Goal: Information Seeking & Learning: Learn about a topic

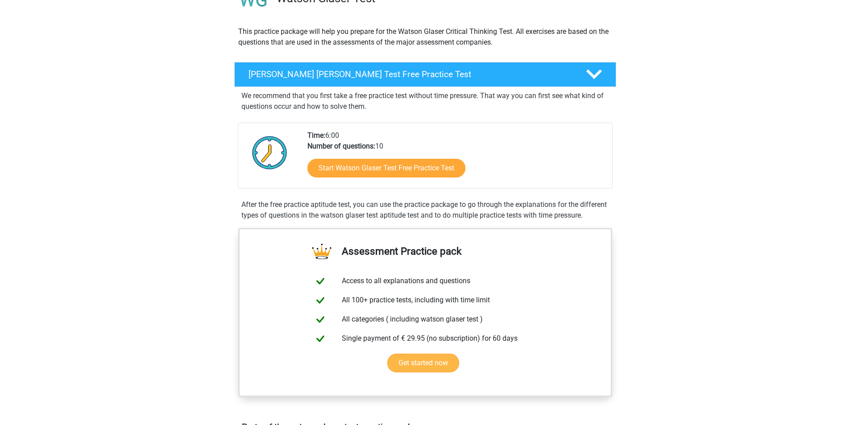
scroll to position [134, 0]
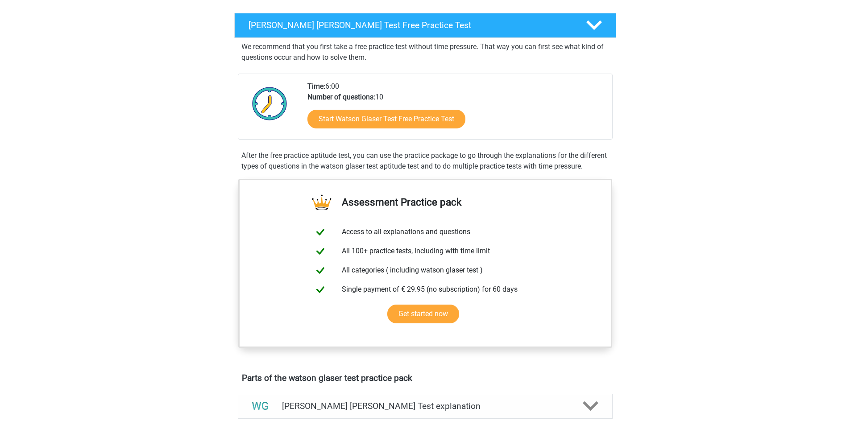
click at [188, 319] on div "Register Nederlands English" at bounding box center [425, 414] width 850 height 1097
click at [203, 189] on div "Register Nederlands English" at bounding box center [425, 414] width 850 height 1097
click at [371, 123] on link "Start Watson Glaser Test Free Practice Test" at bounding box center [386, 118] width 182 height 21
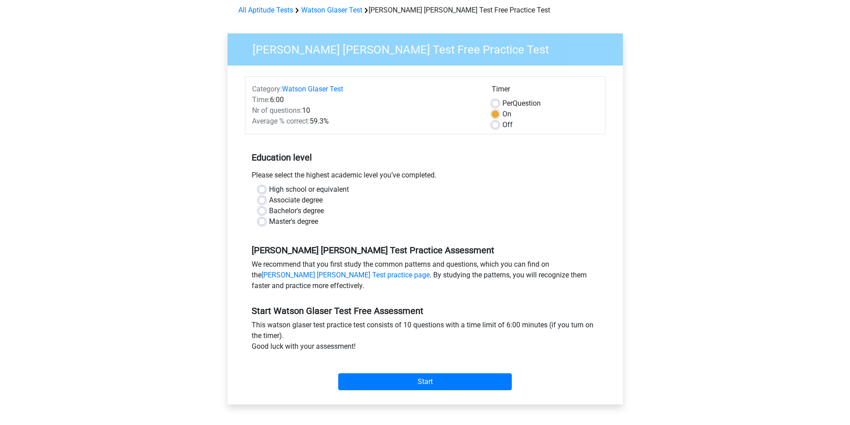
scroll to position [89, 0]
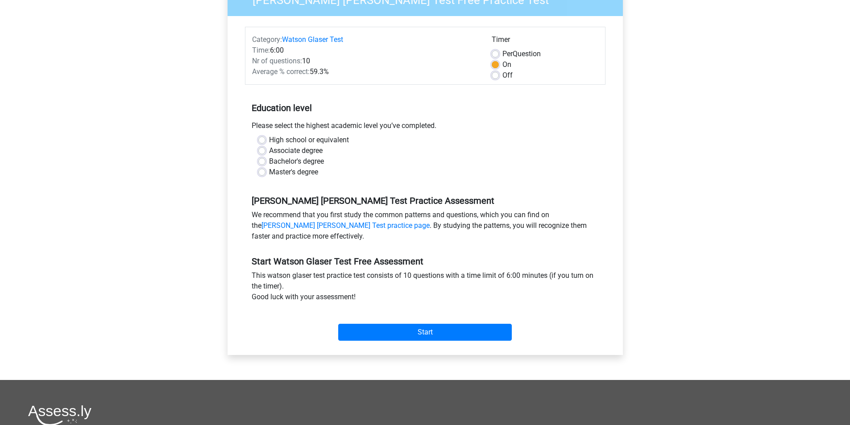
click at [227, 199] on div "Watson Glaser Test Free Practice Test Category: Watson Glaser Test Time: 6:00 N…" at bounding box center [425, 175] width 410 height 411
click at [236, 184] on div "Category: Watson Glaser Test Time: 6:00 Nr of questions: 10 Average % correct: …" at bounding box center [425, 185] width 382 height 339
click at [269, 165] on label "Bachelor's degree" at bounding box center [296, 161] width 55 height 11
click at [260, 165] on input "Bachelor's degree" at bounding box center [261, 160] width 7 height 9
radio input "true"
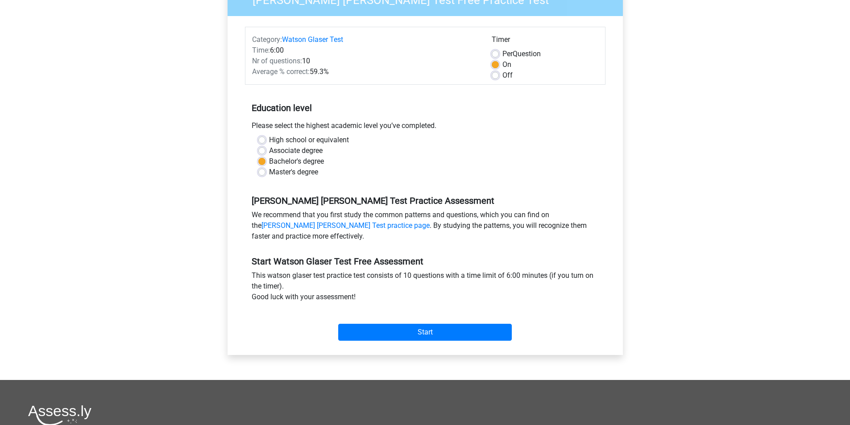
click at [499, 120] on div "Education level Please select the highest academic level you’ve completed. High…" at bounding box center [425, 136] width 361 height 96
click at [501, 37] on div "Timer" at bounding box center [545, 41] width 107 height 14
drag, startPoint x: 511, startPoint y: 118, endPoint x: 505, endPoint y: 118, distance: 5.8
click at [511, 118] on div "Education level Please select the highest academic level you’ve completed. High…" at bounding box center [425, 136] width 361 height 96
drag, startPoint x: 322, startPoint y: 77, endPoint x: 332, endPoint y: 76, distance: 10.7
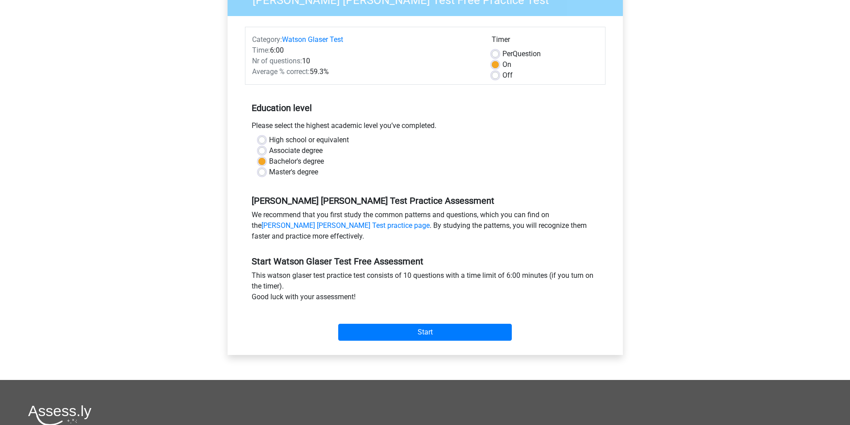
click at [332, 76] on div "Average % correct: 59.3%" at bounding box center [365, 71] width 240 height 11
drag, startPoint x: 336, startPoint y: 74, endPoint x: 349, endPoint y: 87, distance: 18.6
click at [337, 74] on div "Average % correct: 59.3%" at bounding box center [365, 71] width 240 height 11
click at [413, 116] on h5 "Education level" at bounding box center [425, 108] width 347 height 18
click at [484, 119] on div "Education level Please select the highest academic level you’ve completed. High…" at bounding box center [425, 136] width 361 height 96
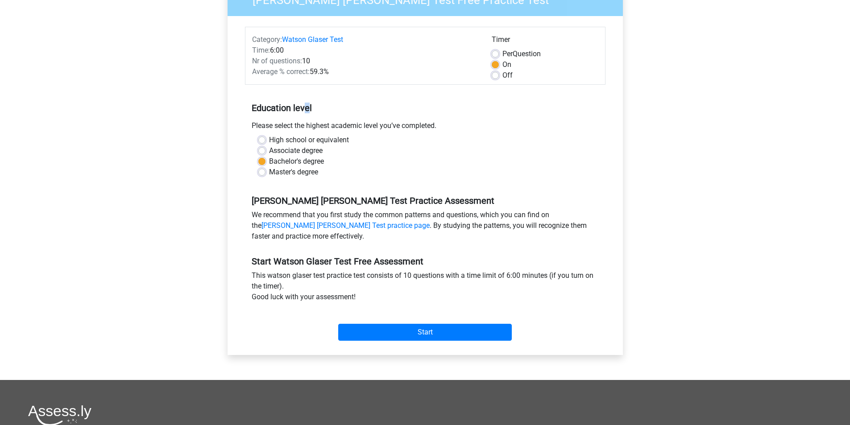
click at [309, 87] on form "Category: Watson Glaser Test Time: 6:00 Nr of questions: 10 Average % correct: …" at bounding box center [425, 186] width 361 height 318
click at [482, 131] on div "Please select the highest academic level you’ve completed." at bounding box center [425, 128] width 361 height 14
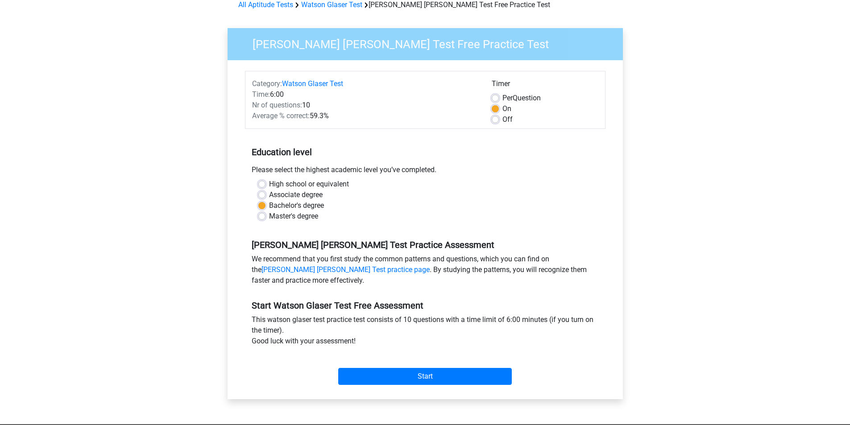
scroll to position [45, 0]
click at [418, 384] on input "Start" at bounding box center [425, 377] width 174 height 17
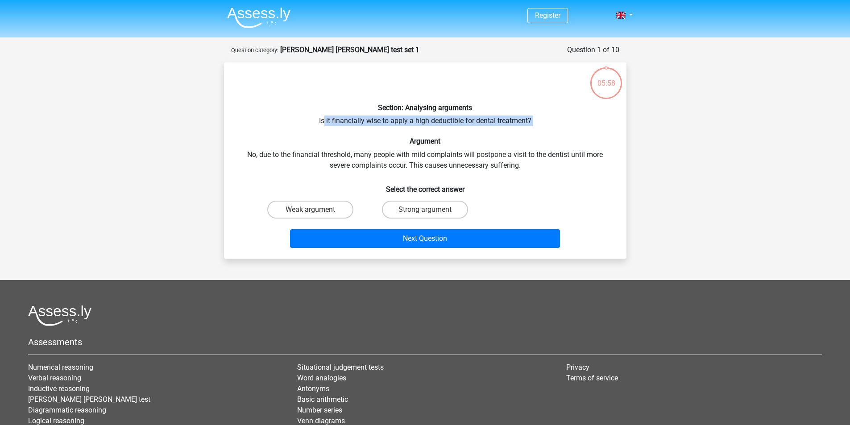
drag, startPoint x: 394, startPoint y: 122, endPoint x: 520, endPoint y: 130, distance: 126.1
click at [517, 128] on div "Section: Analysing arguments Is it financially wise to apply a high deductible …" at bounding box center [425, 161] width 395 height 182
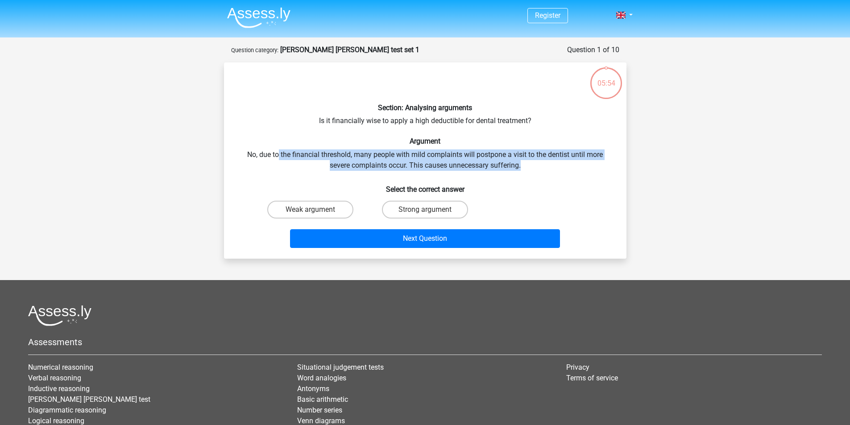
drag, startPoint x: 277, startPoint y: 154, endPoint x: 550, endPoint y: 166, distance: 273.4
click at [565, 165] on div "Section: Analysing arguments Is it financially wise to apply a high deductible …" at bounding box center [425, 161] width 395 height 182
click at [287, 170] on div "Section: Analysing arguments Is it financially wise to apply a high deductible …" at bounding box center [425, 161] width 395 height 182
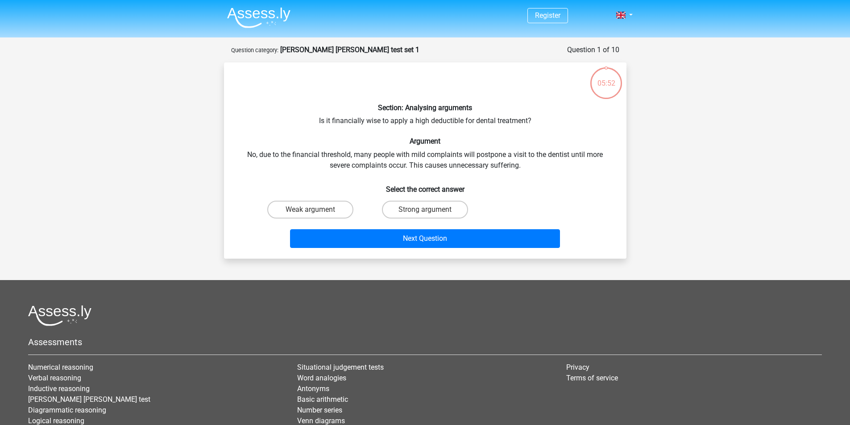
click at [245, 152] on div "Section: Analysing arguments Is it financially wise to apply a high deductible …" at bounding box center [425, 161] width 395 height 182
drag, startPoint x: 257, startPoint y: 155, endPoint x: 302, endPoint y: 166, distance: 46.0
click at [345, 155] on div "Section: Analysing arguments Is it financially wise to apply a high deductible …" at bounding box center [425, 161] width 395 height 182
drag, startPoint x: 276, startPoint y: 173, endPoint x: 259, endPoint y: 159, distance: 21.9
click at [276, 172] on div "Section: Analysing arguments Is it financially wise to apply a high deductible …" at bounding box center [425, 161] width 395 height 182
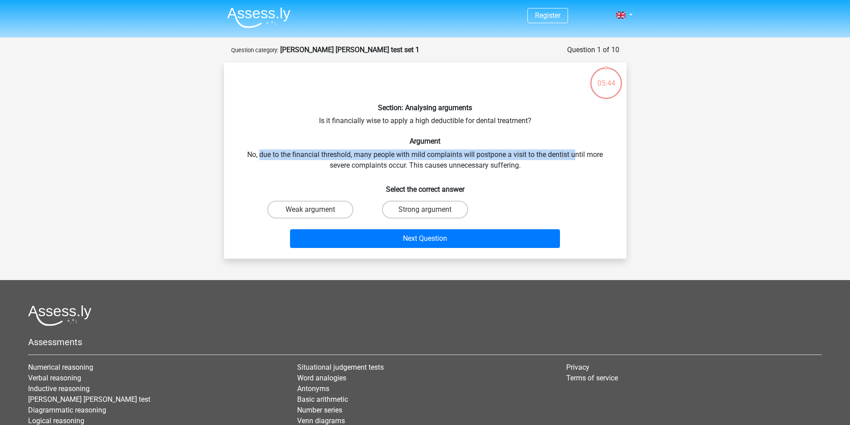
drag, startPoint x: 262, startPoint y: 157, endPoint x: 552, endPoint y: 168, distance: 289.4
click at [573, 161] on div "Section: Analysing arguments Is it financially wise to apply a high deductible …" at bounding box center [425, 161] width 395 height 182
click at [327, 211] on label "Weak argument" at bounding box center [310, 210] width 86 height 18
click at [316, 211] on input "Weak argument" at bounding box center [313, 213] width 6 height 6
radio input "true"
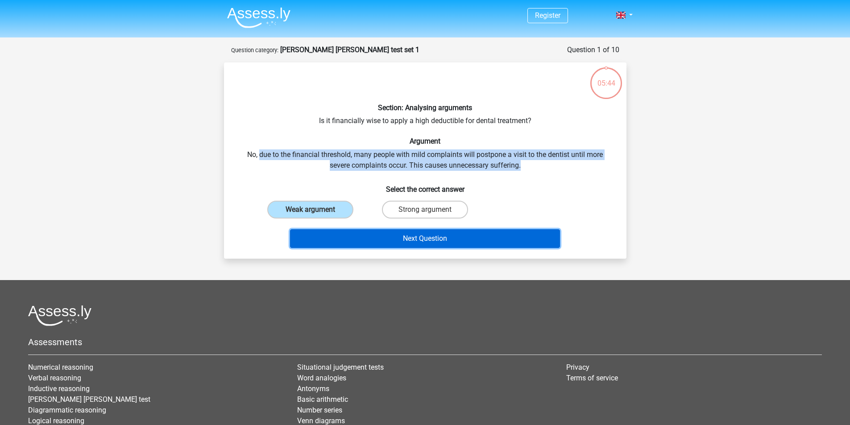
click at [390, 236] on button "Next Question" at bounding box center [425, 238] width 270 height 19
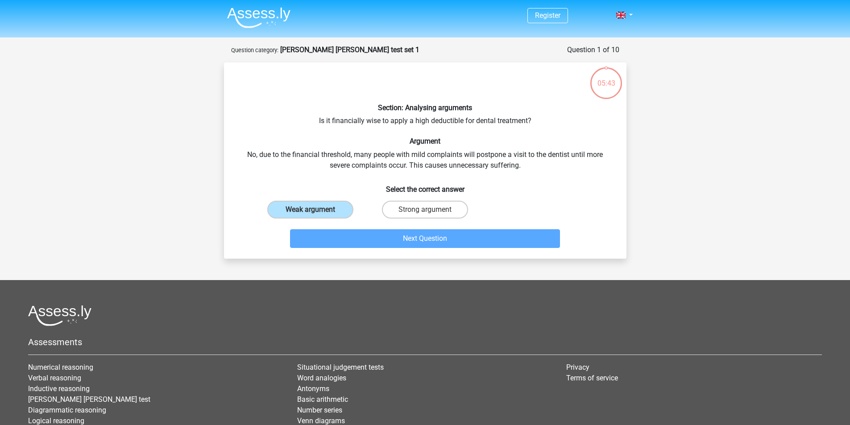
click at [680, 179] on div "Register Nederlands English" at bounding box center [425, 258] width 850 height 516
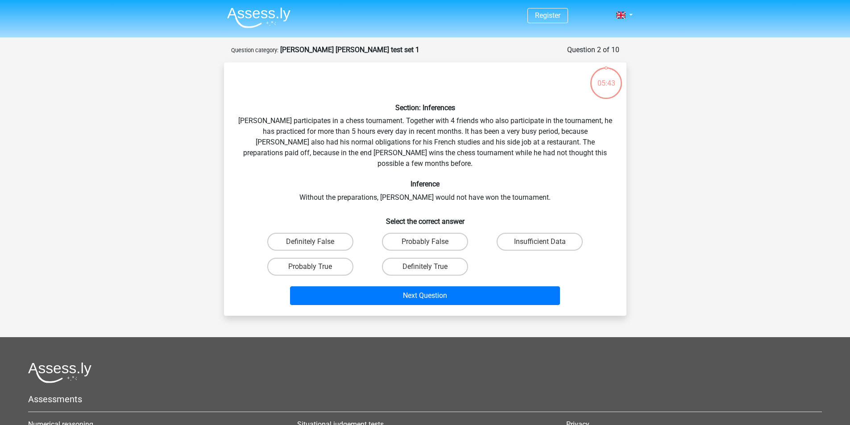
click at [241, 162] on div "Section: Inferences Pablo participates in a chess tournament. Together with 4 f…" at bounding box center [425, 189] width 395 height 239
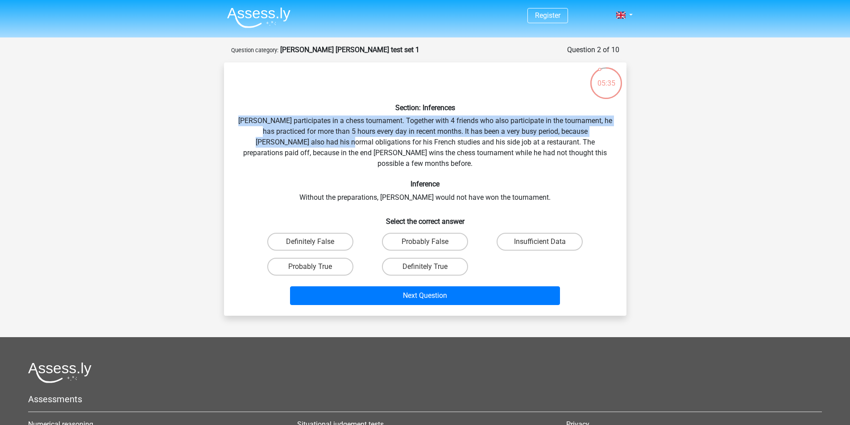
drag, startPoint x: 245, startPoint y: 118, endPoint x: 272, endPoint y: 139, distance: 33.7
click at [305, 142] on div "Section: Inferences Pablo participates in a chess tournament. Together with 4 f…" at bounding box center [425, 189] width 395 height 239
click at [237, 114] on div "Section: Inferences Pablo participates in a chess tournament. Together with 4 f…" at bounding box center [425, 189] width 395 height 239
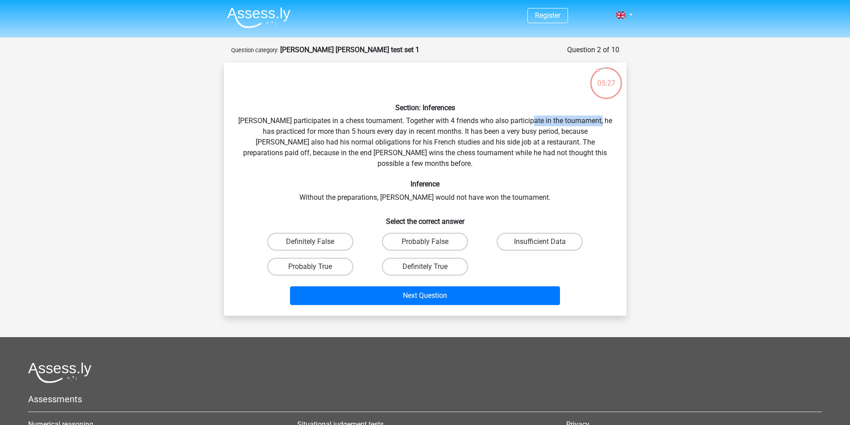
drag, startPoint x: 257, startPoint y: 130, endPoint x: 323, endPoint y: 106, distance: 70.3
click at [529, 125] on div "Section: Inferences Pablo participates in a chess tournament. Together with 4 f…" at bounding box center [425, 189] width 395 height 239
click at [279, 117] on div "Section: Inferences Pablo participates in a chess tournament. Together with 4 f…" at bounding box center [425, 189] width 395 height 239
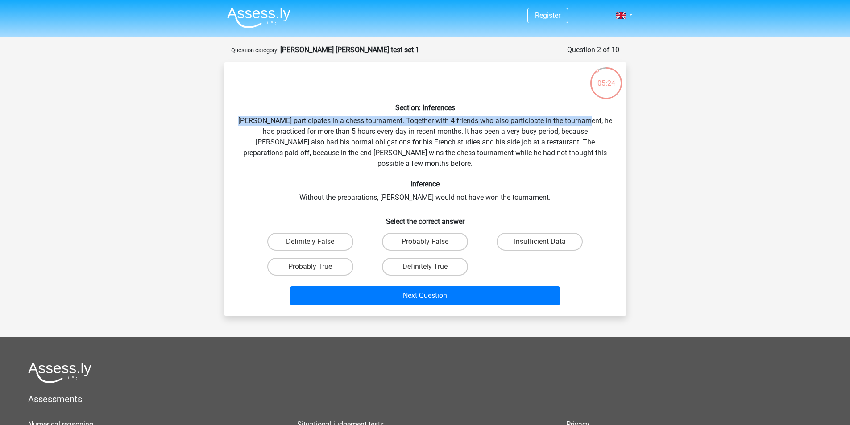
drag, startPoint x: 285, startPoint y: 119, endPoint x: 587, endPoint y: 125, distance: 301.7
click at [588, 125] on div "Section: Inferences Pablo participates in a chess tournament. Together with 4 f…" at bounding box center [425, 189] width 395 height 239
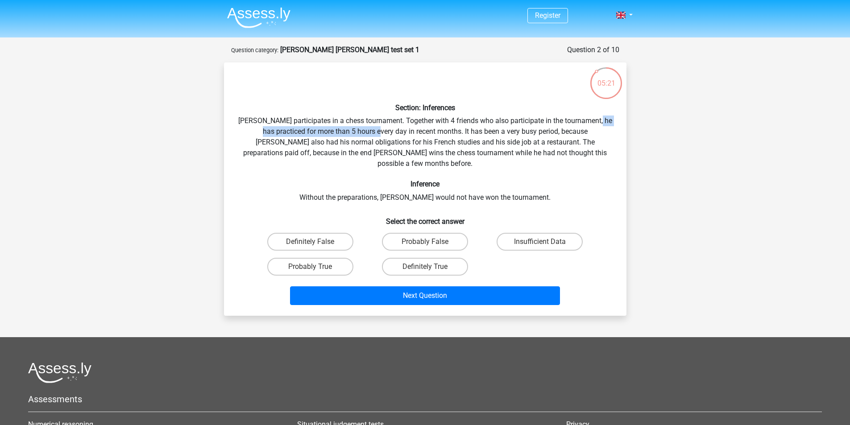
drag, startPoint x: 241, startPoint y: 133, endPoint x: 345, endPoint y: 136, distance: 103.1
click at [373, 130] on div "Section: Inferences Pablo participates in a chess tournament. Together with 4 f…" at bounding box center [425, 189] width 395 height 239
click at [244, 138] on div "Section: Inferences Pablo participates in a chess tournament. Together with 4 f…" at bounding box center [425, 189] width 395 height 239
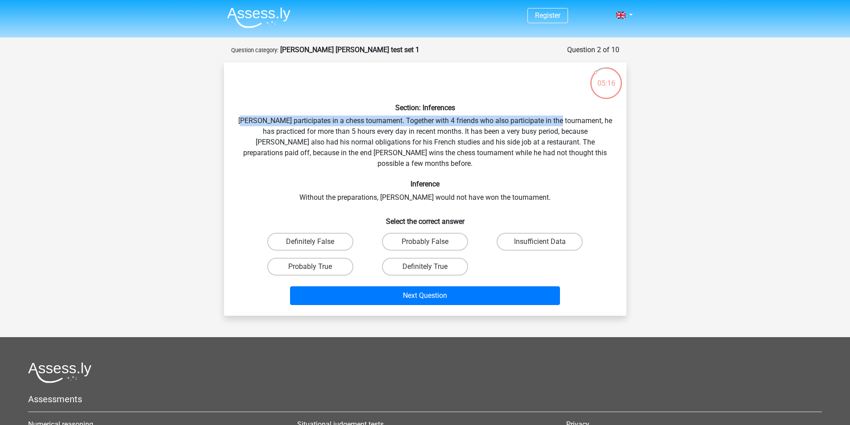
drag, startPoint x: 255, startPoint y: 122, endPoint x: 561, endPoint y: 119, distance: 306.2
click at [565, 119] on div "Section: Inferences Pablo participates in a chess tournament. Together with 4 f…" at bounding box center [425, 189] width 395 height 239
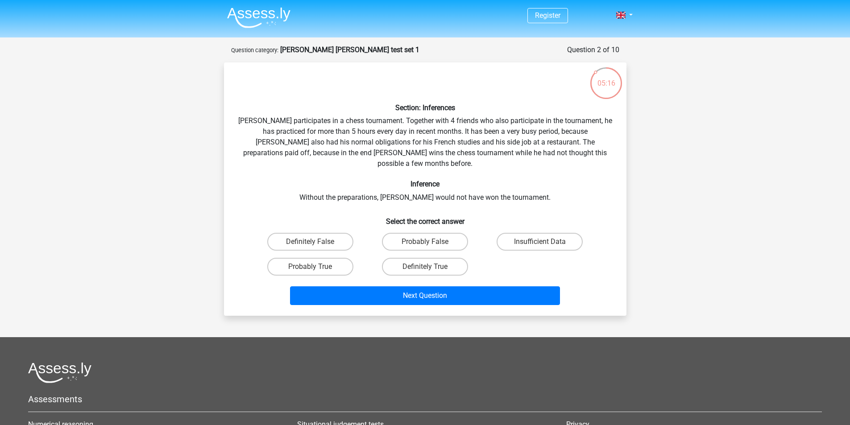
click at [308, 130] on div "Section: Inferences Pablo participates in a chess tournament. Together with 4 f…" at bounding box center [425, 189] width 395 height 239
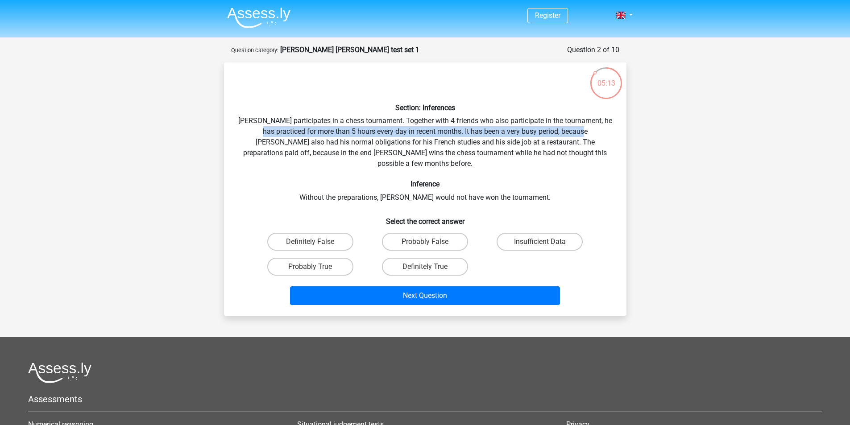
drag, startPoint x: 280, startPoint y: 133, endPoint x: 581, endPoint y: 132, distance: 300.8
click at [581, 132] on div "Section: Inferences Pablo participates in a chess tournament. Together with 4 f…" at bounding box center [425, 189] width 395 height 239
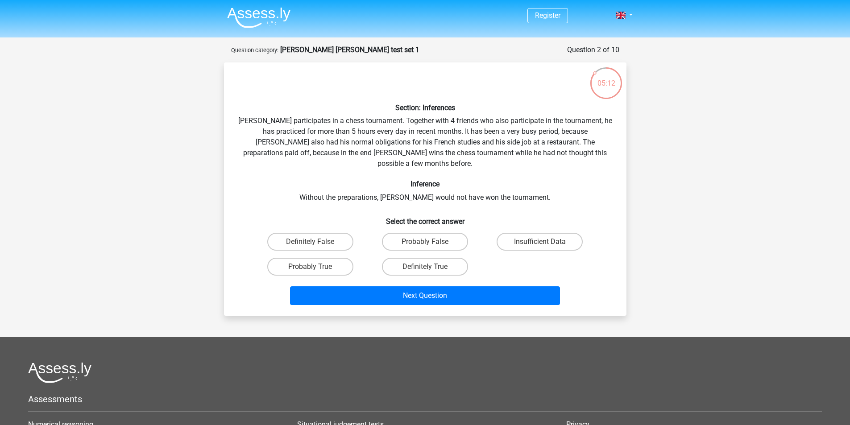
click at [257, 148] on div "Section: Inferences Pablo participates in a chess tournament. Together with 4 f…" at bounding box center [425, 189] width 395 height 239
drag, startPoint x: 255, startPoint y: 143, endPoint x: 486, endPoint y: 143, distance: 230.7
click at [483, 143] on div "Section: Inferences Pablo participates in a chess tournament. Together with 4 f…" at bounding box center [425, 189] width 395 height 239
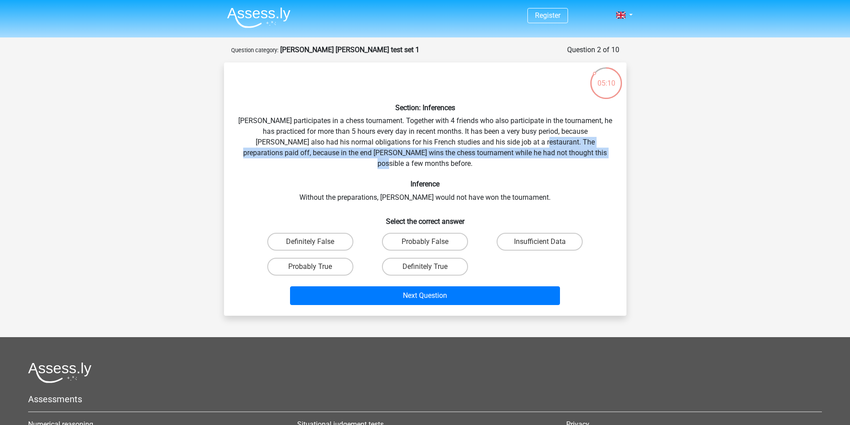
drag, startPoint x: 503, startPoint y: 144, endPoint x: 578, endPoint y: 149, distance: 75.2
click at [577, 149] on div "Section: Inferences Pablo participates in a chess tournament. Together with 4 f…" at bounding box center [425, 189] width 395 height 239
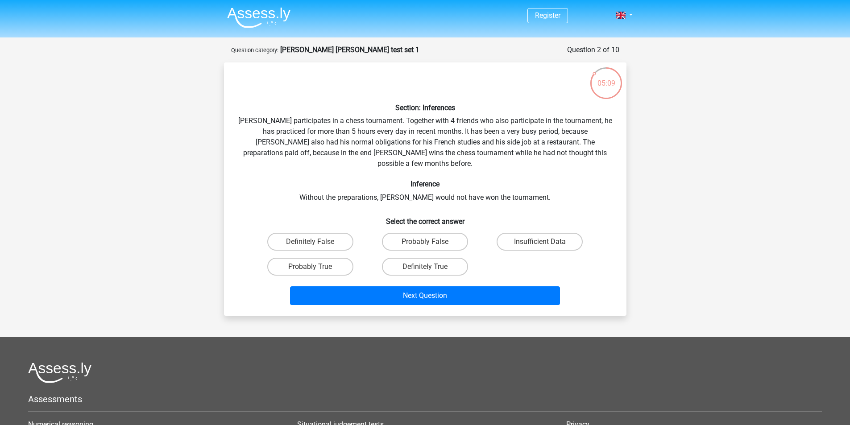
drag, startPoint x: 598, startPoint y: 158, endPoint x: 415, endPoint y: 166, distance: 183.2
click at [596, 158] on div "Section: Inferences Pablo participates in a chess tournament. Together with 4 f…" at bounding box center [425, 189] width 395 height 239
drag, startPoint x: 340, startPoint y: 154, endPoint x: 519, endPoint y: 158, distance: 179.0
click at [507, 158] on div "Section: Inferences Pablo participates in a chess tournament. Together with 4 f…" at bounding box center [425, 189] width 395 height 239
click at [565, 165] on div "Section: Inferences Pablo participates in a chess tournament. Together with 4 f…" at bounding box center [425, 189] width 395 height 239
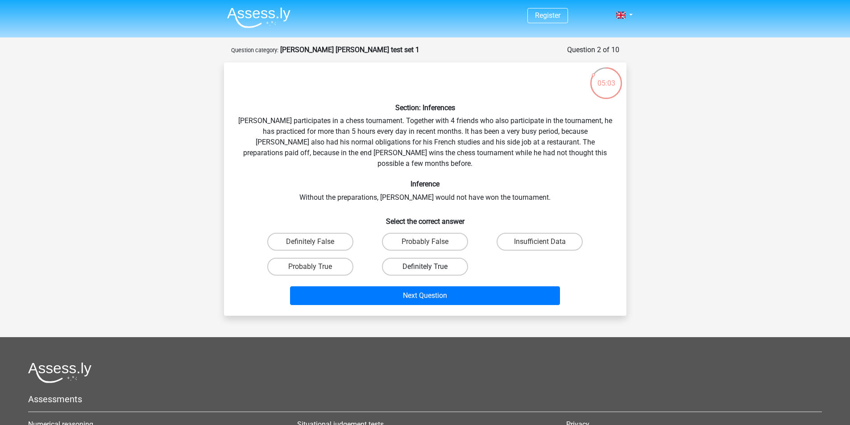
click at [415, 259] on label "Definitely True" at bounding box center [425, 267] width 86 height 18
click at [425, 267] on input "Definitely True" at bounding box center [428, 270] width 6 height 6
radio input "true"
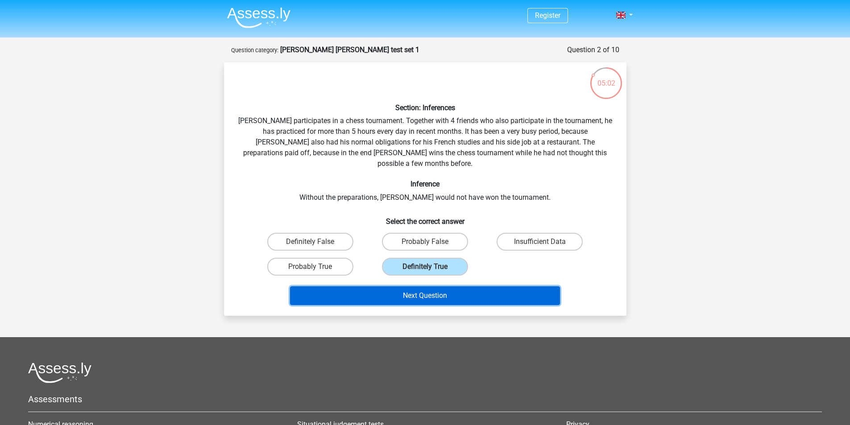
click at [423, 287] on button "Next Question" at bounding box center [425, 296] width 270 height 19
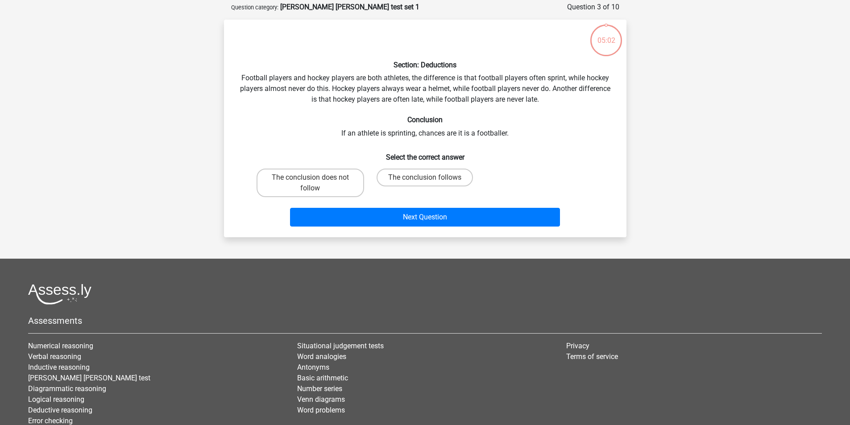
scroll to position [45, 0]
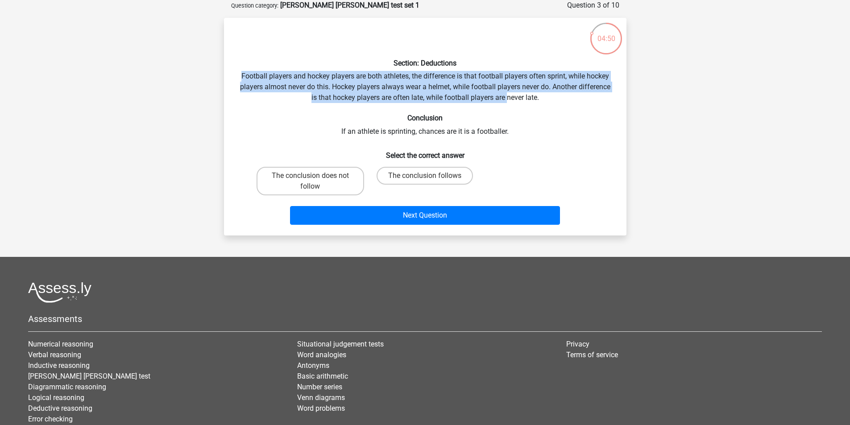
drag, startPoint x: 245, startPoint y: 77, endPoint x: 511, endPoint y: 103, distance: 266.4
click at [508, 100] on div "Section: Deductions Football players and hockey players are both athletes, the …" at bounding box center [425, 127] width 395 height 204
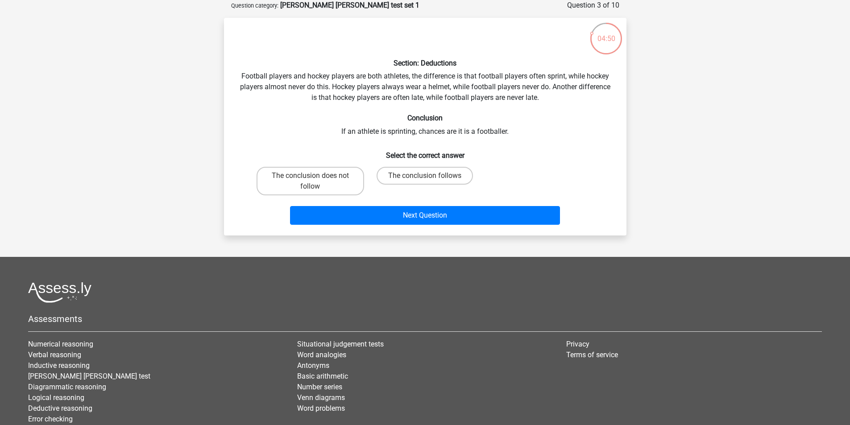
click at [524, 126] on div "Section: Deductions Football players and hockey players are both athletes, the …" at bounding box center [425, 127] width 395 height 204
drag, startPoint x: 354, startPoint y: 133, endPoint x: 519, endPoint y: 143, distance: 165.5
click at [512, 140] on div "Section: Deductions Football players and hockey players are both athletes, the …" at bounding box center [425, 127] width 395 height 204
click at [524, 143] on div "Section: Deductions Football players and hockey players are both athletes, the …" at bounding box center [425, 127] width 395 height 204
click at [419, 175] on label "The conclusion follows" at bounding box center [425, 176] width 96 height 18
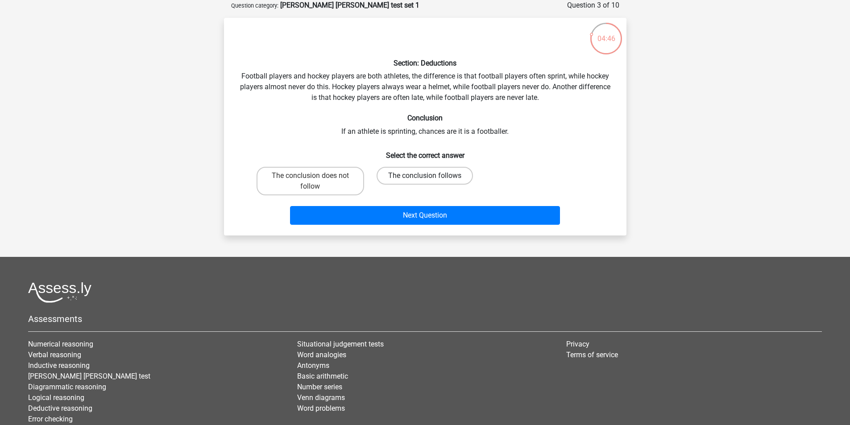
click at [425, 176] on input "The conclusion follows" at bounding box center [428, 179] width 6 height 6
radio input "true"
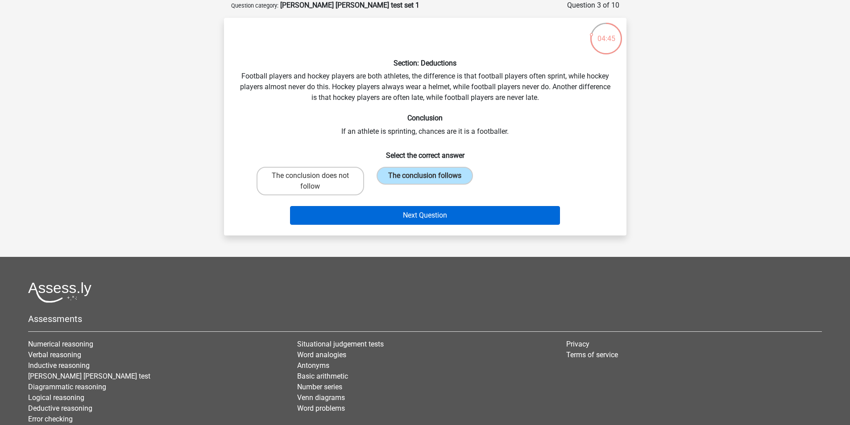
drag, startPoint x: 415, startPoint y: 205, endPoint x: 418, endPoint y: 213, distance: 8.4
click at [415, 206] on div "Next Question" at bounding box center [425, 213] width 374 height 29
click at [419, 217] on button "Next Question" at bounding box center [425, 215] width 270 height 19
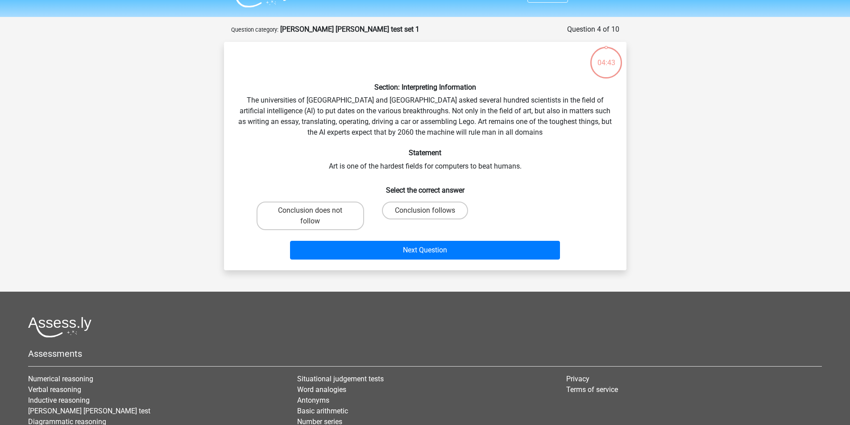
scroll to position [0, 0]
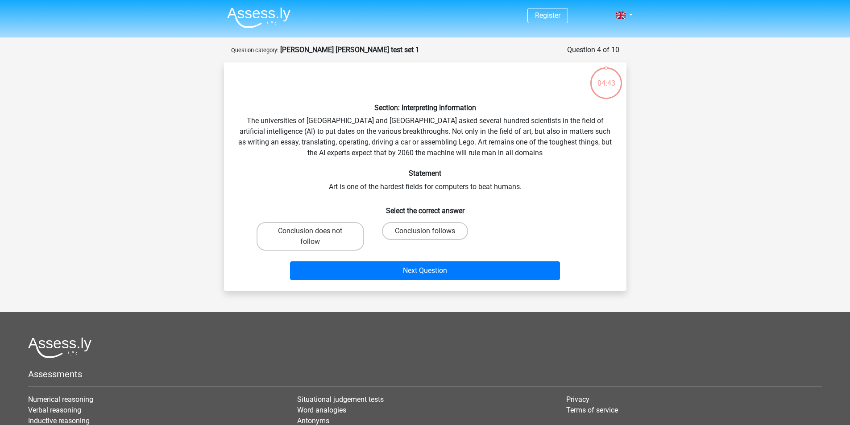
drag, startPoint x: 231, startPoint y: 162, endPoint x: 238, endPoint y: 124, distance: 38.5
click at [232, 158] on div "Section: Interpreting Information The universities of Oxford and Yale asked sev…" at bounding box center [425, 177] width 395 height 214
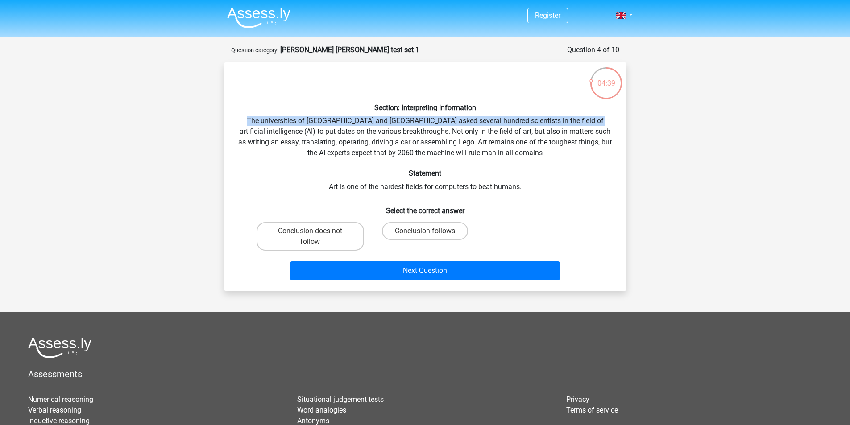
drag, startPoint x: 265, startPoint y: 116, endPoint x: 581, endPoint y: 125, distance: 316.1
click at [575, 125] on div "Section: Interpreting Information The universities of Oxford and Yale asked sev…" at bounding box center [425, 177] width 395 height 214
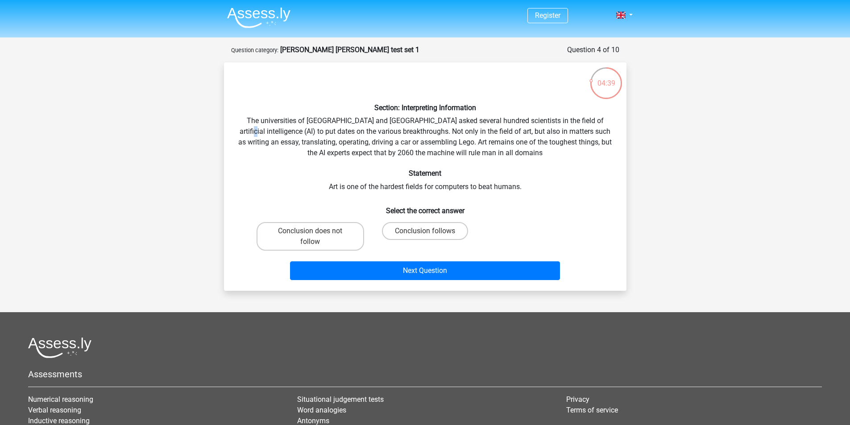
drag, startPoint x: 590, startPoint y: 124, endPoint x: 463, endPoint y: 142, distance: 128.0
click at [590, 125] on div "Section: Interpreting Information The universities of Oxford and Yale asked sev…" at bounding box center [425, 177] width 395 height 214
drag, startPoint x: 297, startPoint y: 133, endPoint x: 366, endPoint y: 135, distance: 69.2
click at [366, 134] on div "Section: Interpreting Information The universities of Oxford and Yale asked sev…" at bounding box center [425, 177] width 395 height 214
drag, startPoint x: 384, startPoint y: 162, endPoint x: 375, endPoint y: 133, distance: 29.5
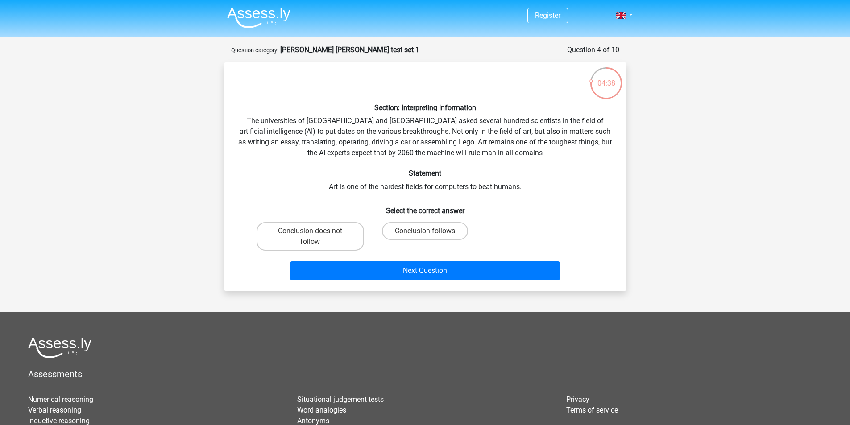
click at [383, 155] on div "Section: Interpreting Information The universities of Oxford and Yale asked sev…" at bounding box center [425, 177] width 395 height 214
drag, startPoint x: 382, startPoint y: 133, endPoint x: 578, endPoint y: 134, distance: 196.4
click at [578, 134] on div "Section: Interpreting Information The universities of Oxford and Yale asked sev…" at bounding box center [425, 177] width 395 height 214
click at [235, 151] on div "Section: Interpreting Information The universities of Oxford and Yale asked sev…" at bounding box center [425, 177] width 395 height 214
drag, startPoint x: 249, startPoint y: 141, endPoint x: 399, endPoint y: 139, distance: 150.0
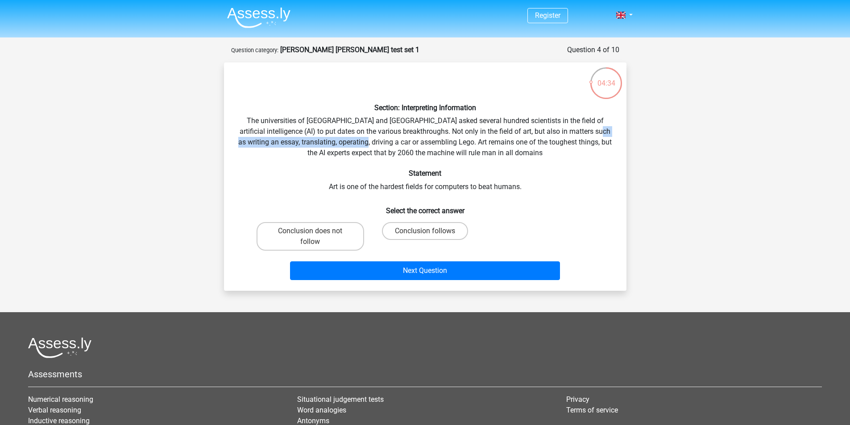
click at [393, 139] on div "Section: Interpreting Information The universities of Oxford and Yale asked sev…" at bounding box center [425, 177] width 395 height 214
drag, startPoint x: 402, startPoint y: 139, endPoint x: 409, endPoint y: 142, distance: 8.0
click at [403, 139] on div "Section: Interpreting Information The universities of Oxford and Yale asked sev…" at bounding box center [425, 177] width 395 height 214
drag, startPoint x: 422, startPoint y: 143, endPoint x: 570, endPoint y: 144, distance: 148.6
click at [570, 144] on div "Section: Interpreting Information The universities of Oxford and Yale asked sev…" at bounding box center [425, 177] width 395 height 214
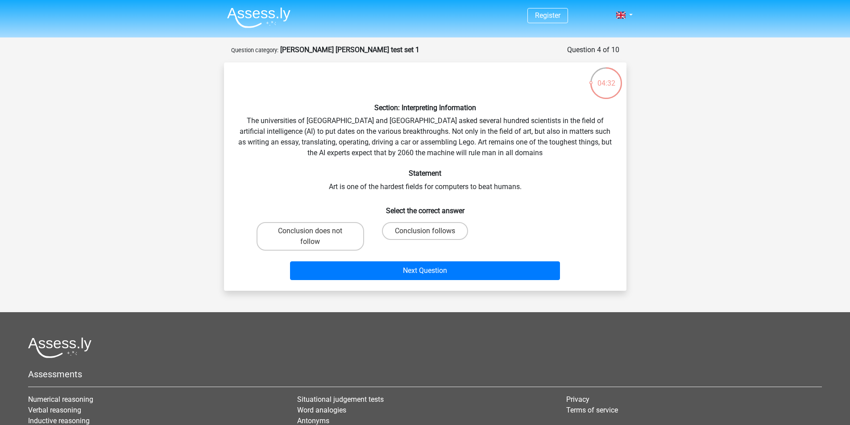
drag, startPoint x: 590, startPoint y: 150, endPoint x: 583, endPoint y: 151, distance: 6.4
click at [588, 150] on div "Section: Interpreting Information The universities of Oxford and Yale asked sev…" at bounding box center [425, 177] width 395 height 214
drag, startPoint x: 333, startPoint y: 156, endPoint x: 521, endPoint y: 150, distance: 188.0
click at [523, 150] on div "Section: Interpreting Information The universities of Oxford and Yale asked sev…" at bounding box center [425, 177] width 395 height 214
click at [500, 164] on div "Section: Interpreting Information The universities of Oxford and Yale asked sev…" at bounding box center [425, 177] width 395 height 214
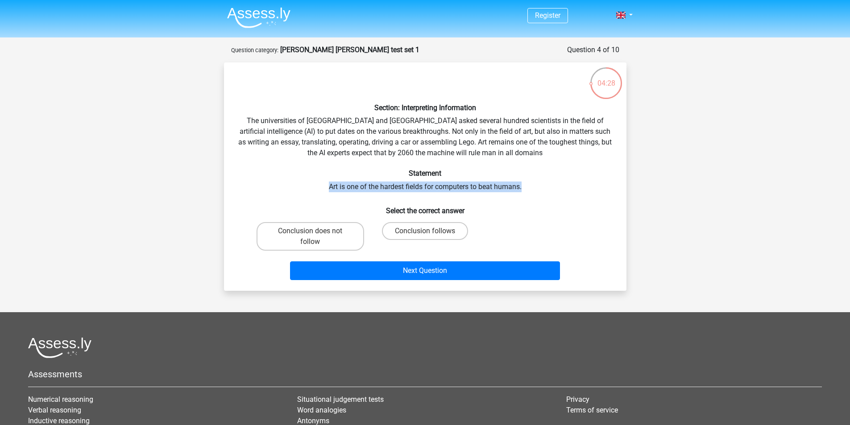
drag, startPoint x: 358, startPoint y: 187, endPoint x: 540, endPoint y: 186, distance: 181.6
click at [529, 187] on div "Section: Interpreting Information The universities of Oxford and Yale asked sev…" at bounding box center [425, 177] width 395 height 214
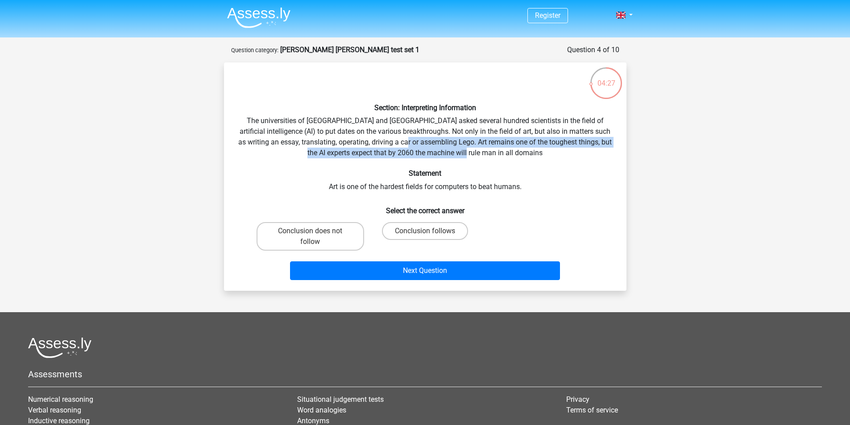
drag, startPoint x: 446, startPoint y: 146, endPoint x: 562, endPoint y: 152, distance: 116.6
click at [562, 152] on div "Section: Interpreting Information The universities of Oxford and Yale asked sev…" at bounding box center [425, 177] width 395 height 214
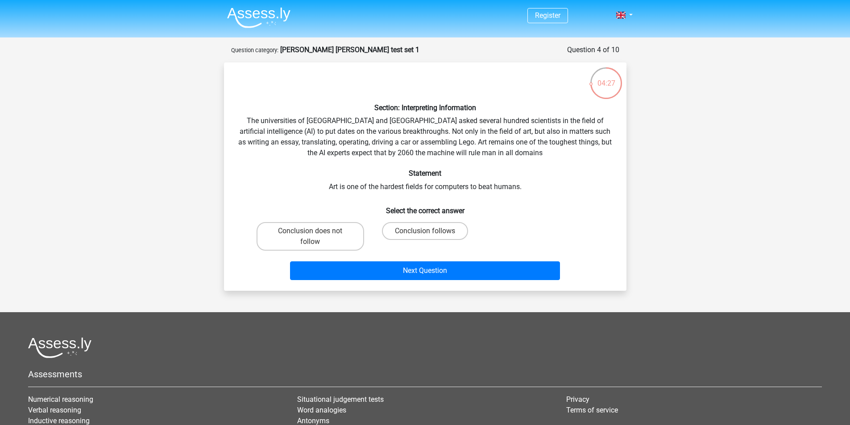
click at [516, 175] on h6 "Statement" at bounding box center [425, 173] width 374 height 8
drag, startPoint x: 486, startPoint y: 163, endPoint x: 392, endPoint y: 142, distance: 96.5
click at [483, 164] on div "Section: Interpreting Information The universities of Oxford and Yale asked sev…" at bounding box center [425, 177] width 395 height 214
drag, startPoint x: 391, startPoint y: 130, endPoint x: 586, endPoint y: 134, distance: 195.1
click at [586, 134] on div "Section: Interpreting Information The universities of Oxford and Yale asked sev…" at bounding box center [425, 177] width 395 height 214
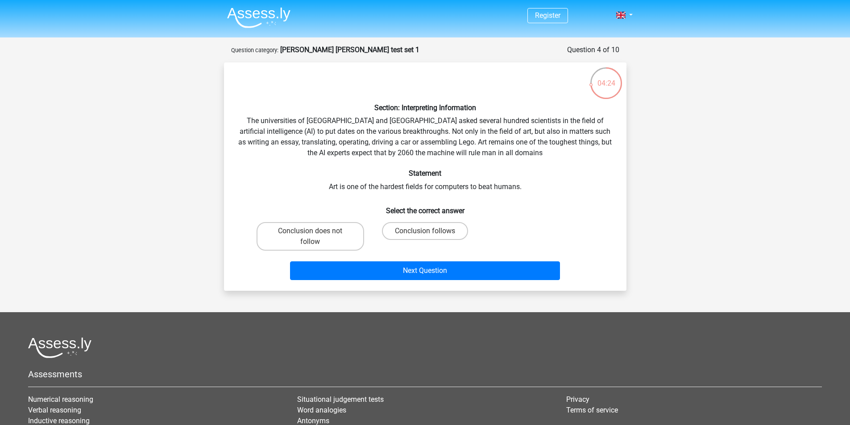
drag, startPoint x: 516, startPoint y: 161, endPoint x: 420, endPoint y: 123, distance: 104.0
click at [518, 159] on div "Section: Interpreting Information The universities of Oxford and Yale asked sev…" at bounding box center [425, 177] width 395 height 214
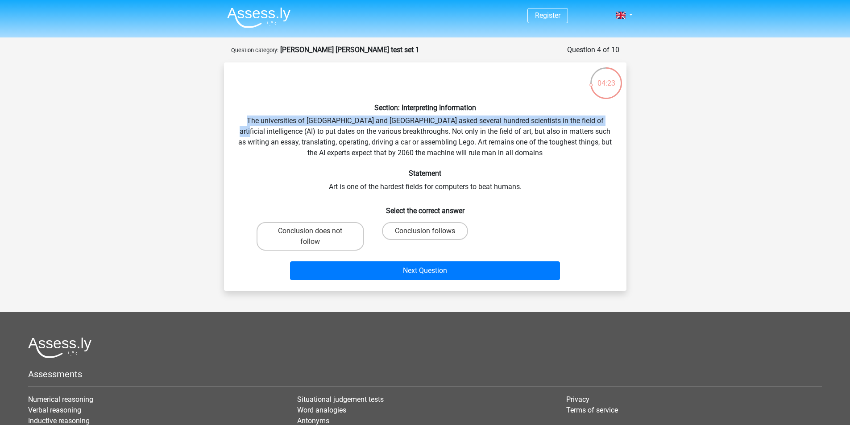
drag, startPoint x: 258, startPoint y: 117, endPoint x: 583, endPoint y: 125, distance: 325.9
click at [583, 125] on div "Section: Interpreting Information The universities of Oxford and Yale asked sev…" at bounding box center [425, 177] width 395 height 214
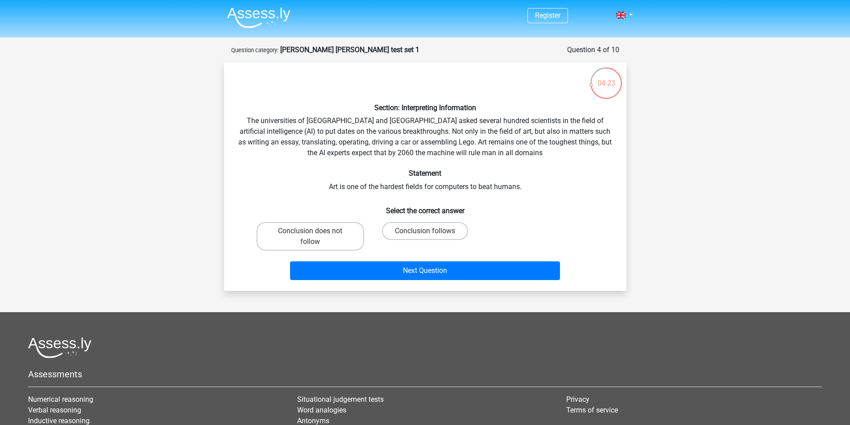
drag, startPoint x: 584, startPoint y: 135, endPoint x: 578, endPoint y: 135, distance: 5.8
click at [582, 135] on div "Section: Interpreting Information The universities of Oxford and Yale asked sev…" at bounding box center [425, 177] width 395 height 214
click at [370, 141] on div "Section: Interpreting Information The universities of Oxford and Yale asked sev…" at bounding box center [425, 177] width 395 height 214
drag, startPoint x: 437, startPoint y: 229, endPoint x: 465, endPoint y: 188, distance: 48.9
click at [438, 228] on label "Conclusion follows" at bounding box center [425, 231] width 86 height 18
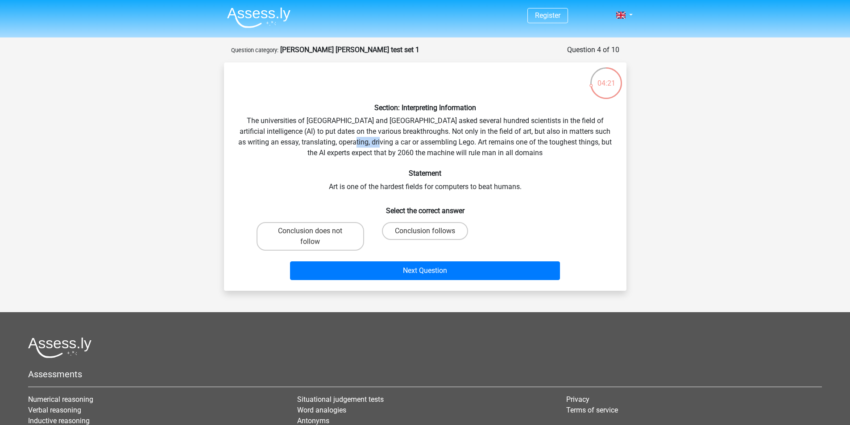
click at [431, 231] on input "Conclusion follows" at bounding box center [428, 234] width 6 height 6
radio input "true"
click at [465, 188] on div "Section: Interpreting Information The universities of Oxford and Yale asked sev…" at bounding box center [425, 177] width 395 height 214
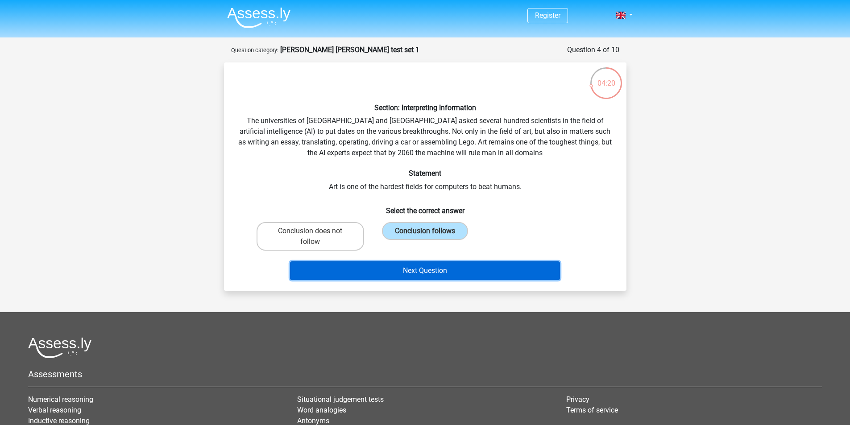
click at [461, 266] on button "Next Question" at bounding box center [425, 271] width 270 height 19
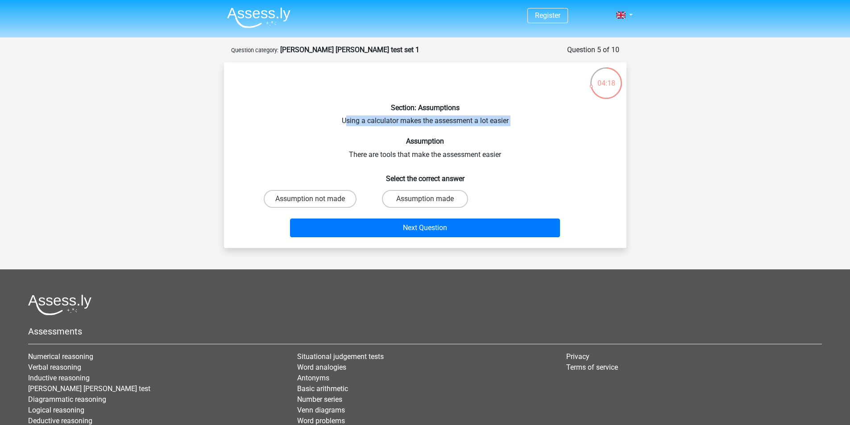
drag, startPoint x: 345, startPoint y: 124, endPoint x: 504, endPoint y: 127, distance: 159.8
click at [504, 127] on div "Section: Assumptions Using a calculator makes the assessment a lot easier Assum…" at bounding box center [425, 155] width 395 height 171
click at [331, 147] on div "Section: Assumptions Using a calculator makes the assessment a lot easier Assum…" at bounding box center [425, 155] width 395 height 171
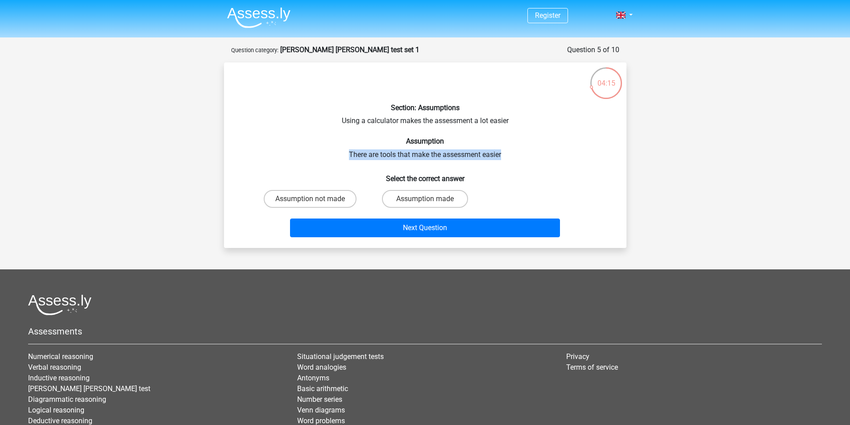
drag, startPoint x: 353, startPoint y: 156, endPoint x: 504, endPoint y: 158, distance: 150.4
click at [504, 158] on div "Section: Assumptions Using a calculator makes the assessment a lot easier Assum…" at bounding box center [425, 155] width 395 height 171
click at [341, 120] on div "Section: Assumptions Using a calculator makes the assessment a lot easier Assum…" at bounding box center [425, 155] width 395 height 171
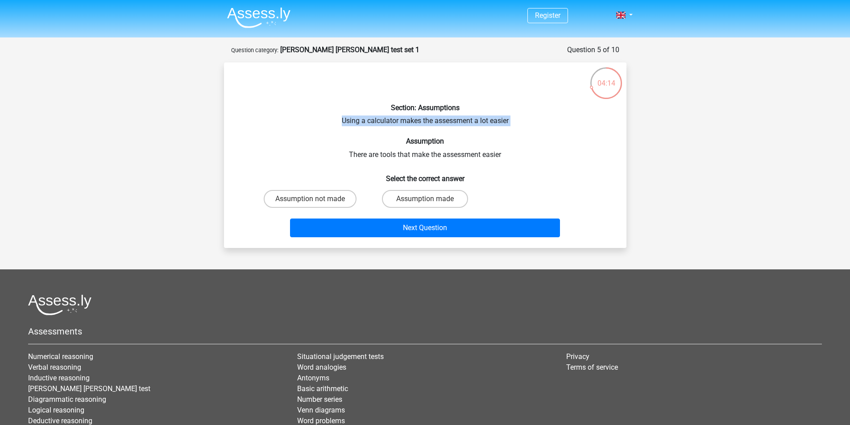
drag, startPoint x: 342, startPoint y: 121, endPoint x: 481, endPoint y: 134, distance: 139.4
click at [473, 130] on div "Section: Assumptions Using a calculator makes the assessment a lot easier Assum…" at bounding box center [425, 155] width 395 height 171
click at [508, 142] on h6 "Assumption" at bounding box center [425, 141] width 374 height 8
click at [502, 147] on div "Section: Assumptions Using a calculator makes the assessment a lot easier Assum…" at bounding box center [425, 155] width 395 height 171
drag, startPoint x: 326, startPoint y: 121, endPoint x: 488, endPoint y: 128, distance: 161.7
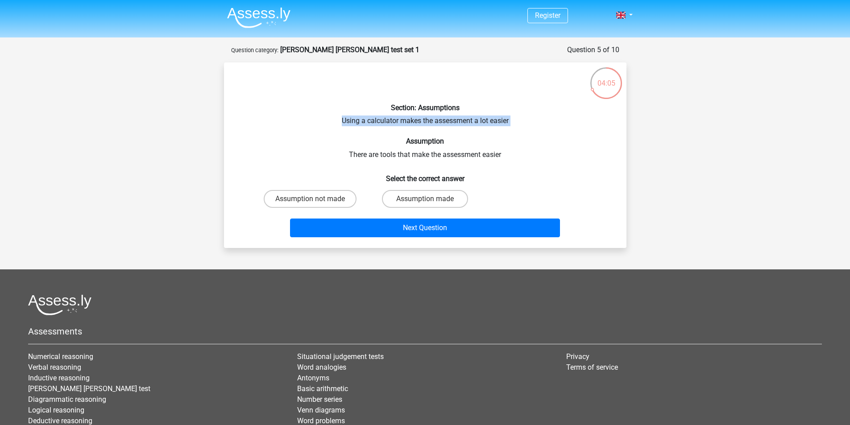
click at [487, 128] on div "Section: Assumptions Using a calculator makes the assessment a lot easier Assum…" at bounding box center [425, 155] width 395 height 171
click at [329, 153] on div "Section: Assumptions Using a calculator makes the assessment a lot easier Assum…" at bounding box center [425, 155] width 395 height 171
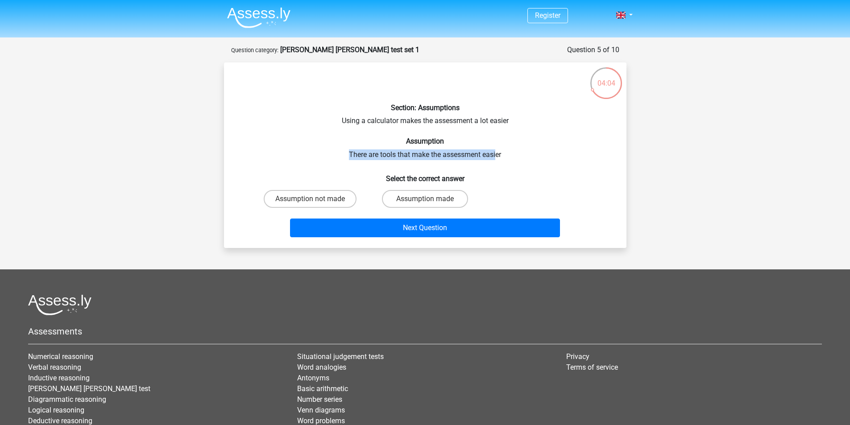
drag, startPoint x: 417, startPoint y: 154, endPoint x: 499, endPoint y: 156, distance: 82.2
click at [499, 156] on div "Section: Assumptions Using a calculator makes the assessment a lot easier Assum…" at bounding box center [425, 155] width 395 height 171
click at [536, 179] on h6 "Select the correct answer" at bounding box center [425, 175] width 374 height 16
click at [422, 196] on label "Assumption made" at bounding box center [425, 199] width 86 height 18
click at [425, 199] on input "Assumption made" at bounding box center [428, 202] width 6 height 6
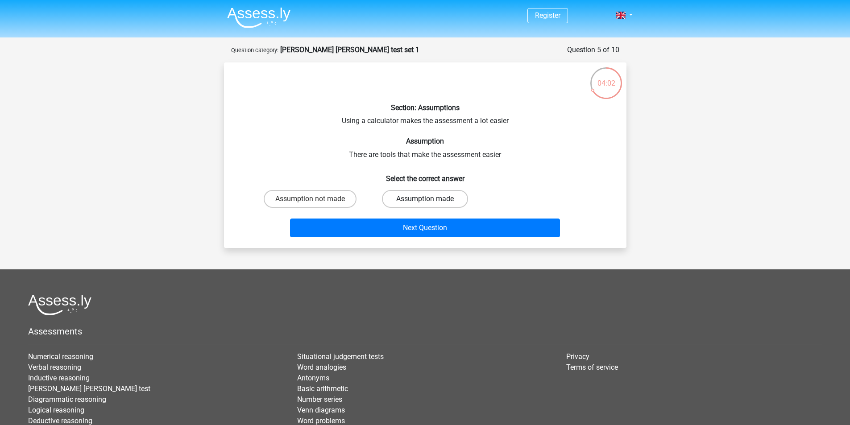
radio input "true"
click at [419, 218] on div "Next Question" at bounding box center [425, 226] width 374 height 29
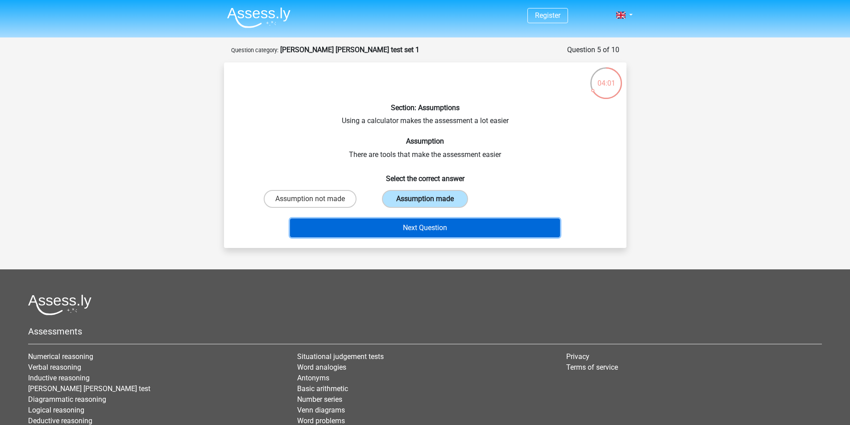
drag, startPoint x: 418, startPoint y: 226, endPoint x: 453, endPoint y: 195, distance: 47.1
click at [418, 226] on button "Next Question" at bounding box center [425, 228] width 270 height 19
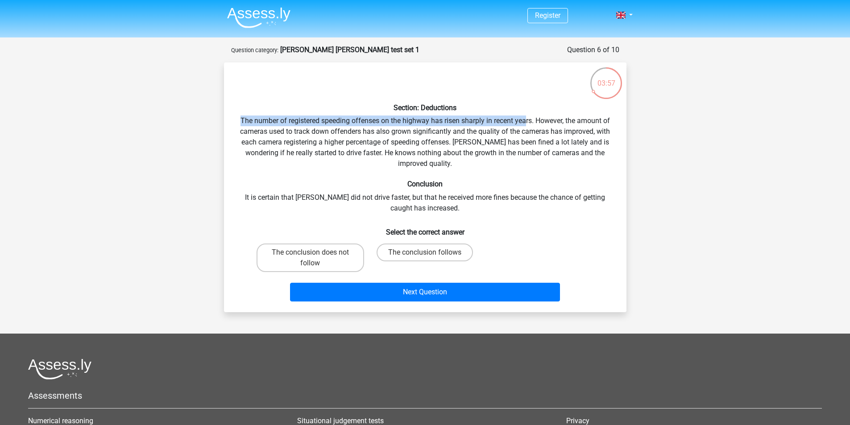
drag, startPoint x: 258, startPoint y: 119, endPoint x: 535, endPoint y: 119, distance: 277.6
click at [529, 121] on div "Section: Deductions The number of registered speeding offenses on the highway h…" at bounding box center [425, 188] width 395 height 236
click at [543, 115] on div "Section: Deductions The number of registered speeding offenses on the highway h…" at bounding box center [425, 188] width 395 height 236
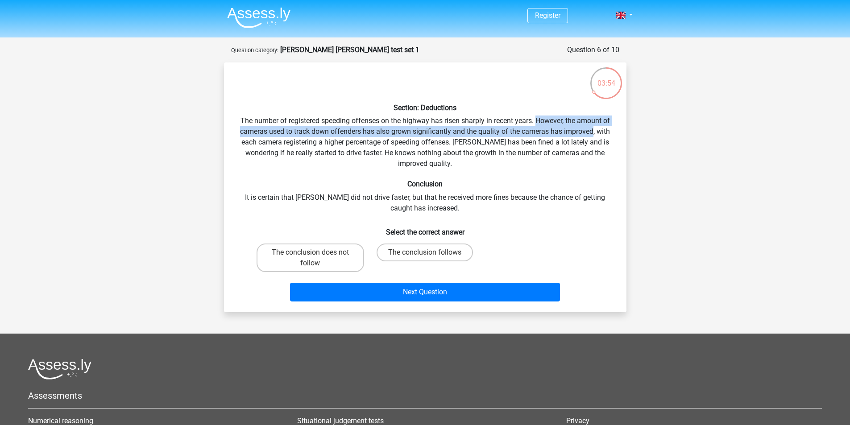
drag, startPoint x: 536, startPoint y: 119, endPoint x: 604, endPoint y: 131, distance: 69.0
click at [597, 131] on div "Section: Deductions The number of registered speeding offenses on the highway h…" at bounding box center [425, 188] width 395 height 236
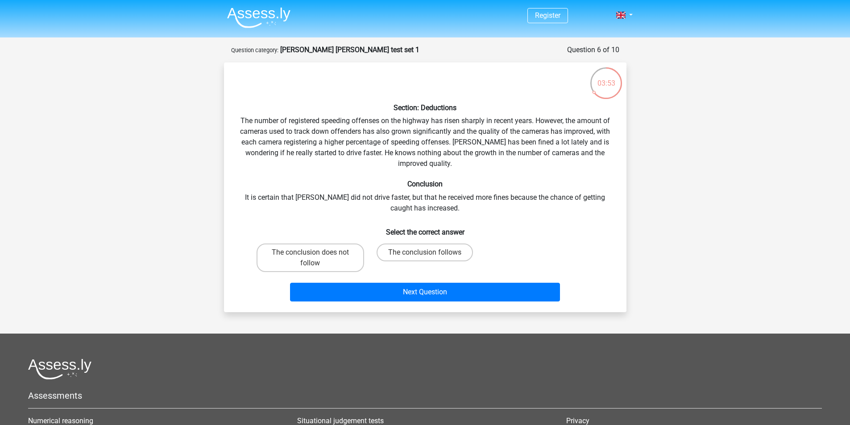
click at [604, 132] on div "Section: Deductions The number of registered speeding offenses on the highway h…" at bounding box center [425, 188] width 395 height 236
drag
click at [450, 144] on div "Section: Deductions The number of registered speeding offenses on the highway h…" at bounding box center [425, 188] width 395 height 236
click at [472, 145] on div "Section: Deductions The number of registered speeding offenses on the highway h…" at bounding box center [425, 188] width 395 height 236
click at [347, 155] on div "Section: Deductions The number of registered speeding offenses on the highway h…" at bounding box center [425, 188] width 395 height 236
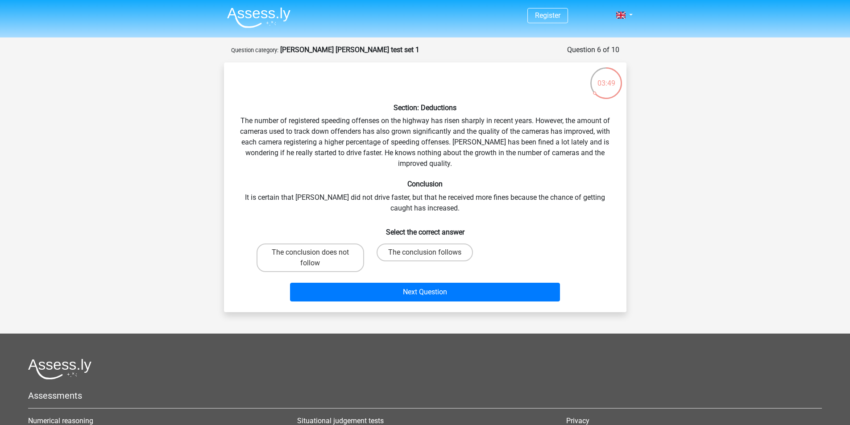
click at [358, 166] on div "Section: Deductions The number of registered speeding offenses on the highway h…" at bounding box center [425, 188] width 395 height 236
click at [577, 163] on div "Section: Deductions The number of registered speeding offenses on the highway h…" at bounding box center [425, 188] width 395 height 236
click at [257, 211] on div "Section: Deductions The number of registered speeding offenses on the highway h…" at bounding box center [425, 188] width 395 height 236
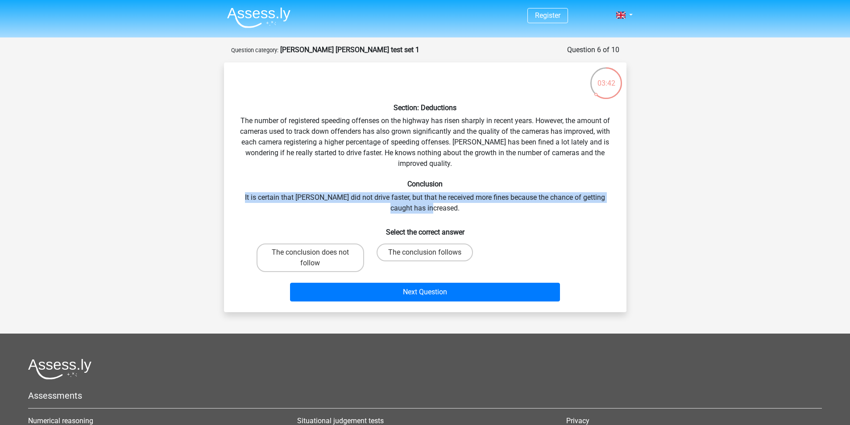
click at [514, 206] on div "Section: Deductions The number of registered speeding offenses on the highway h…" at bounding box center [425, 188] width 395 height 236
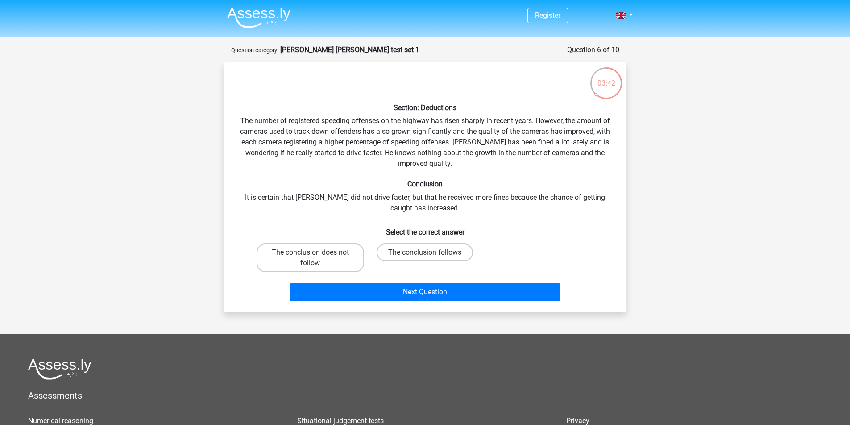
click at [476, 214] on div "Section: Deductions The number of registered speeding offenses on the highway h…" at bounding box center [425, 188] width 395 height 236
click at [272, 215] on div "Section: Deductions The number of registered speeding offenses on the highway h…" at bounding box center [425, 188] width 395 height 236
click at [293, 249] on label "The conclusion does not follow" at bounding box center [311, 258] width 108 height 29
click at [310, 253] on input "The conclusion does not follow" at bounding box center [313, 256] width 6 height 6
radio input "true"
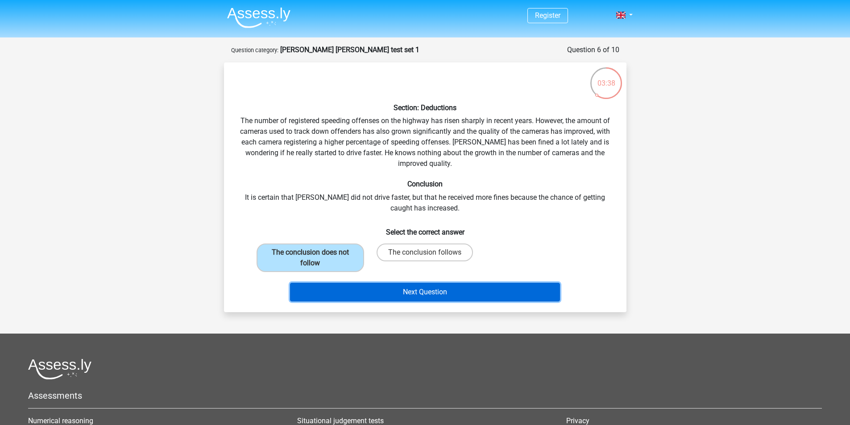
click at [364, 291] on button "Next Question" at bounding box center [425, 292] width 270 height 19
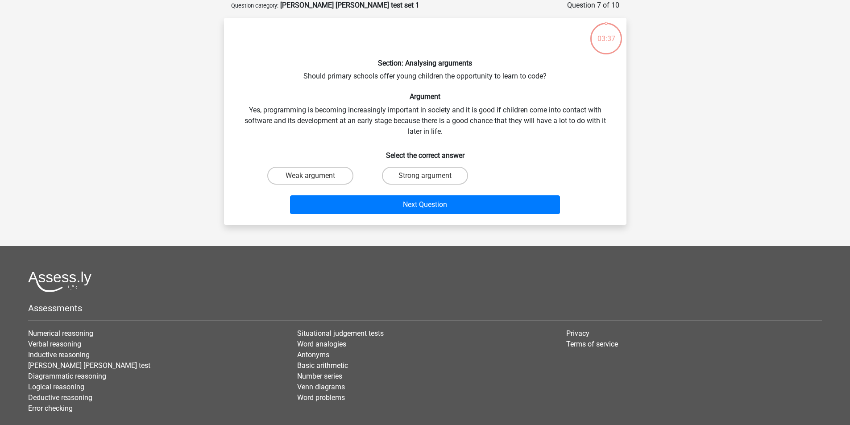
click at [247, 129] on div "Section: Analysing arguments Should primary schools offer young children the op…" at bounding box center [425, 121] width 395 height 193
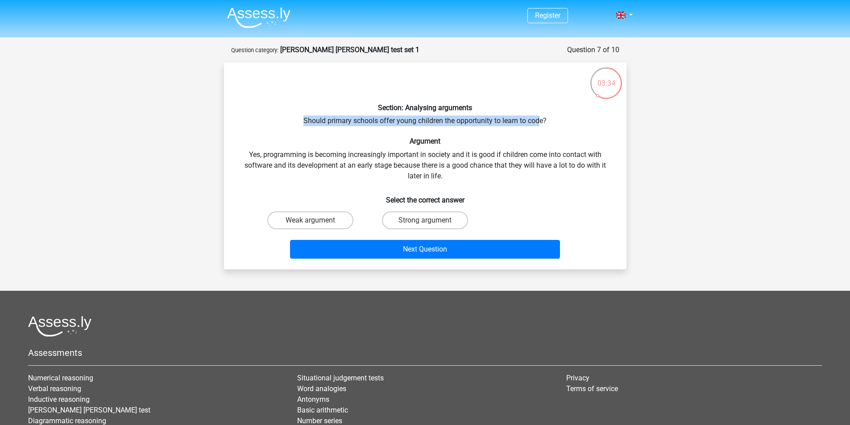
drag, startPoint x: 306, startPoint y: 120, endPoint x: 540, endPoint y: 124, distance: 233.5
click at [541, 124] on div "Section: Analysing arguments Should primary schools offer young children the op…" at bounding box center [425, 166] width 395 height 193
click at [257, 138] on h6 "Argument" at bounding box center [425, 141] width 374 height 8
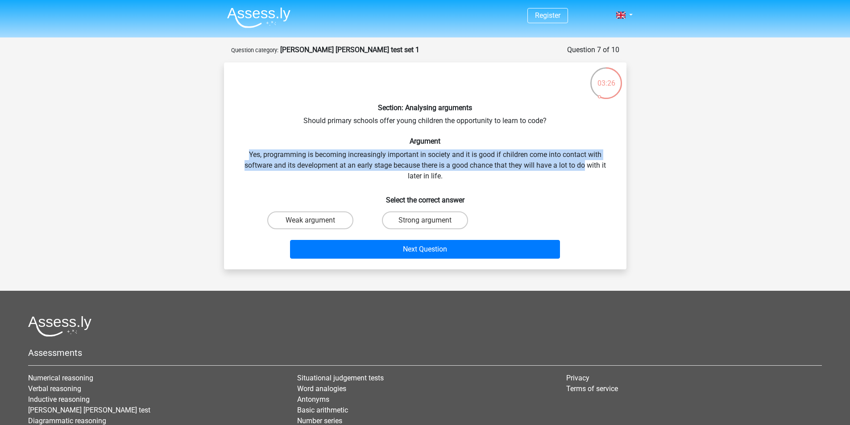
drag, startPoint x: 279, startPoint y: 153, endPoint x: 587, endPoint y: 163, distance: 308.1
click at [587, 163] on div "Section: Analysing arguments Should primary schools offer young children the op…" at bounding box center [425, 166] width 395 height 193
click at [583, 166] on div "Section: Analysing arguments Should primary schools offer young children the op…" at bounding box center [425, 166] width 395 height 193
click at [399, 222] on label "Strong argument" at bounding box center [425, 221] width 86 height 18
click at [425, 222] on input "Strong argument" at bounding box center [428, 223] width 6 height 6
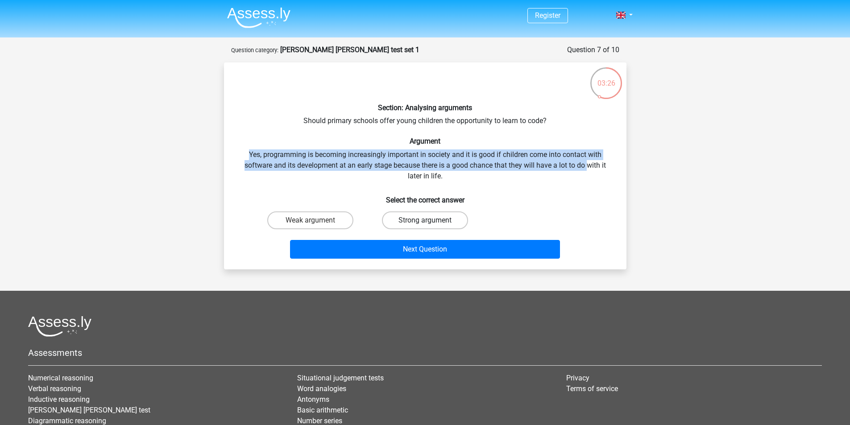
radio input "true"
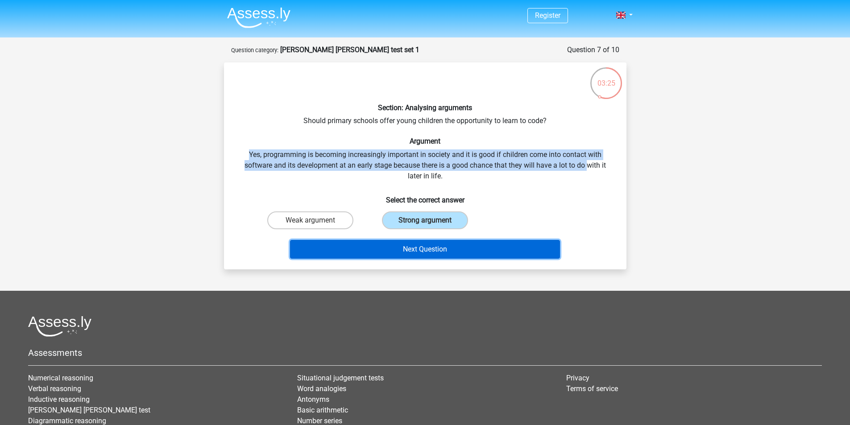
click at [403, 255] on button "Next Question" at bounding box center [425, 249] width 270 height 19
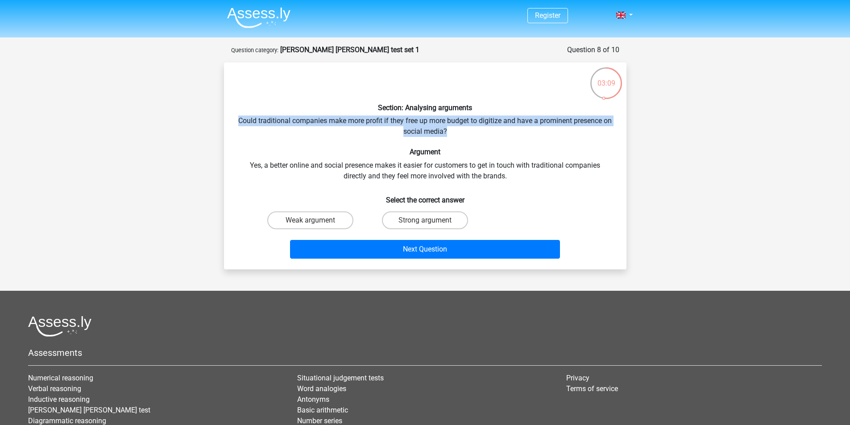
drag, startPoint x: 243, startPoint y: 121, endPoint x: 403, endPoint y: 132, distance: 160.6
click at [453, 132] on div "Section: Analysing arguments Could traditional companies make more profit if th…" at bounding box center [425, 166] width 395 height 193
click at [262, 120] on div "Section: Analysing arguments Could traditional companies make more profit if th…" at bounding box center [425, 166] width 395 height 193
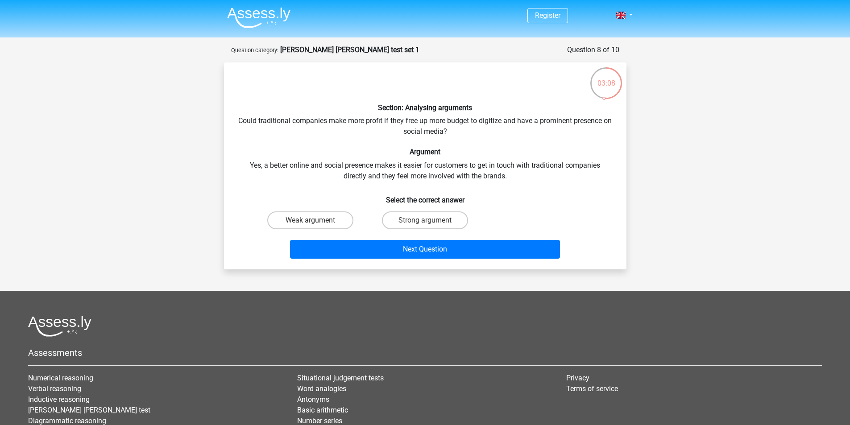
click at [245, 133] on div "Section: Analysing arguments Could traditional companies make more profit if th…" at bounding box center [425, 166] width 395 height 193
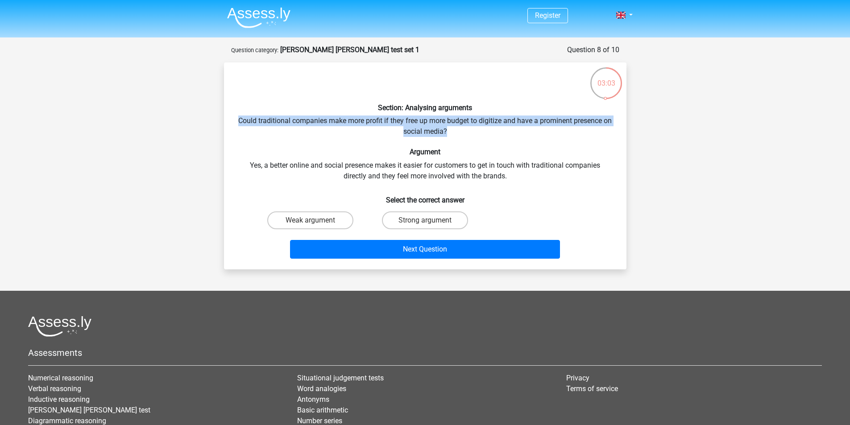
drag, startPoint x: 237, startPoint y: 124, endPoint x: 566, endPoint y: 130, distance: 328.5
click at [566, 130] on div "Section: Analysing arguments Could traditional companies make more profit if th…" at bounding box center [425, 166] width 395 height 193
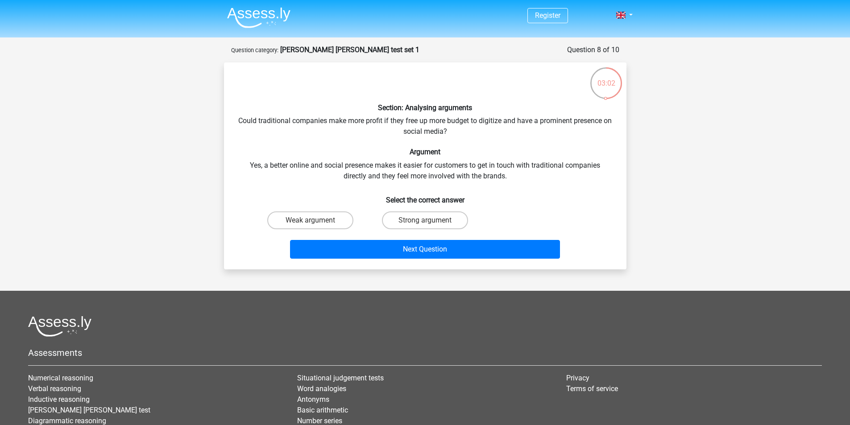
drag, startPoint x: 531, startPoint y: 142, endPoint x: 291, endPoint y: 156, distance: 241.0
click at [531, 142] on div "Section: Analysing arguments Could traditional companies make more profit if th…" at bounding box center [425, 166] width 395 height 193
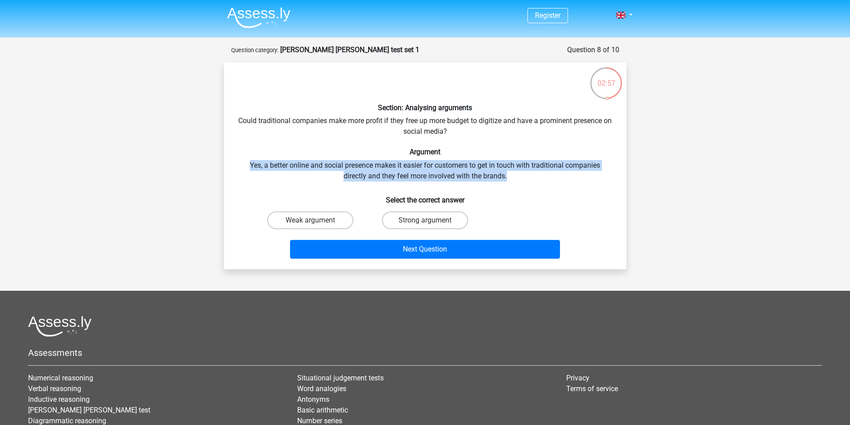
drag, startPoint x: 247, startPoint y: 169, endPoint x: 394, endPoint y: 147, distance: 149.0
click at [522, 174] on div "Section: Analysing arguments Could traditional companies make more profit if th…" at bounding box center [425, 166] width 395 height 193
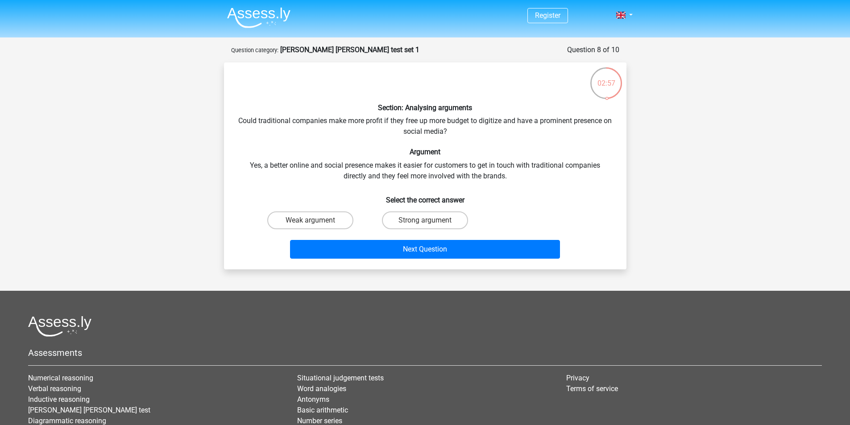
click at [324, 131] on div "Section: Analysing arguments Could traditional companies make more profit if th…" at bounding box center [425, 166] width 395 height 193
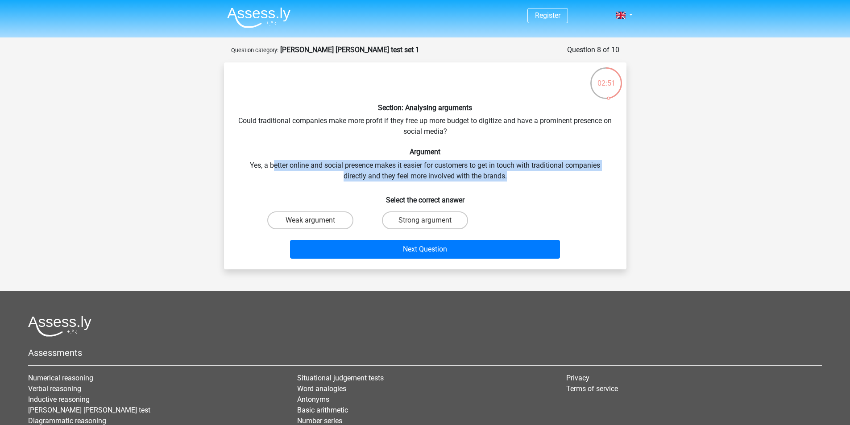
drag, startPoint x: 272, startPoint y: 162, endPoint x: 541, endPoint y: 175, distance: 268.9
click at [541, 175] on div "Section: Analysing arguments Could traditional companies make more profit if th…" at bounding box center [425, 166] width 395 height 193
click at [533, 179] on div "Section: Analysing arguments Could traditional companies make more profit if th…" at bounding box center [425, 166] width 395 height 193
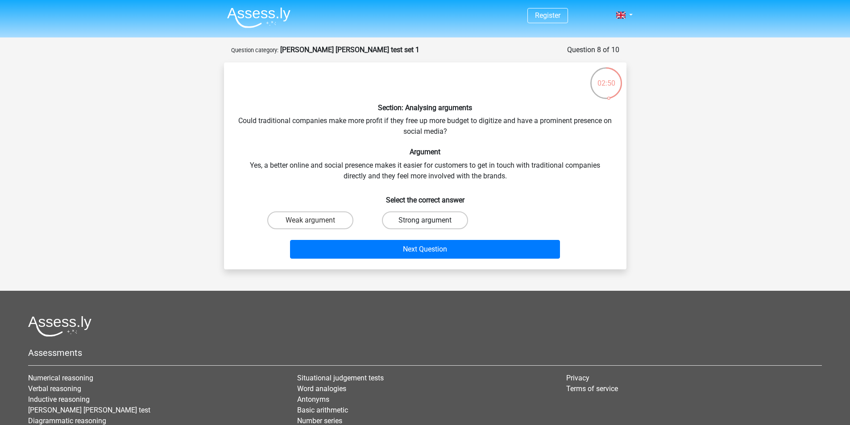
click at [427, 217] on label "Strong argument" at bounding box center [425, 221] width 86 height 18
click at [427, 220] on input "Strong argument" at bounding box center [428, 223] width 6 height 6
radio input "true"
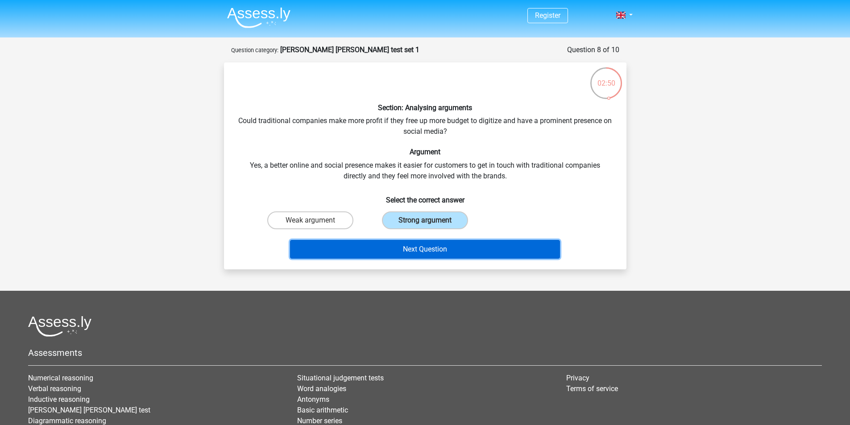
click at [428, 249] on button "Next Question" at bounding box center [425, 249] width 270 height 19
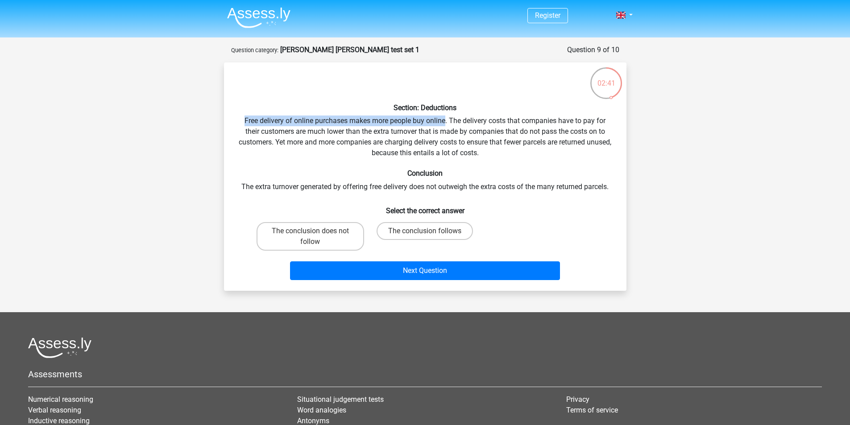
drag, startPoint x: 243, startPoint y: 121, endPoint x: 446, endPoint y: 121, distance: 203.5
click at [446, 121] on div "Section: Deductions Free delivery of online purchases makes more people buy onl…" at bounding box center [425, 177] width 395 height 214
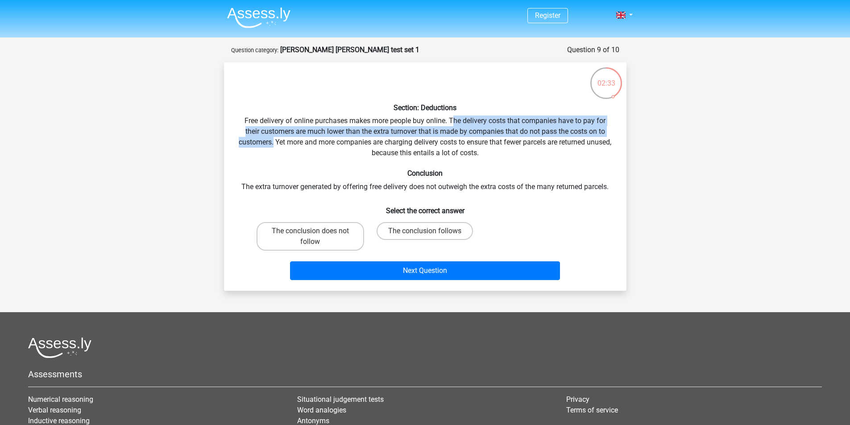
drag, startPoint x: 452, startPoint y: 121, endPoint x: 285, endPoint y: 143, distance: 168.5
click at [285, 143] on div "Section: Deductions Free delivery of online purchases makes more people buy onl…" at bounding box center [425, 177] width 395 height 214
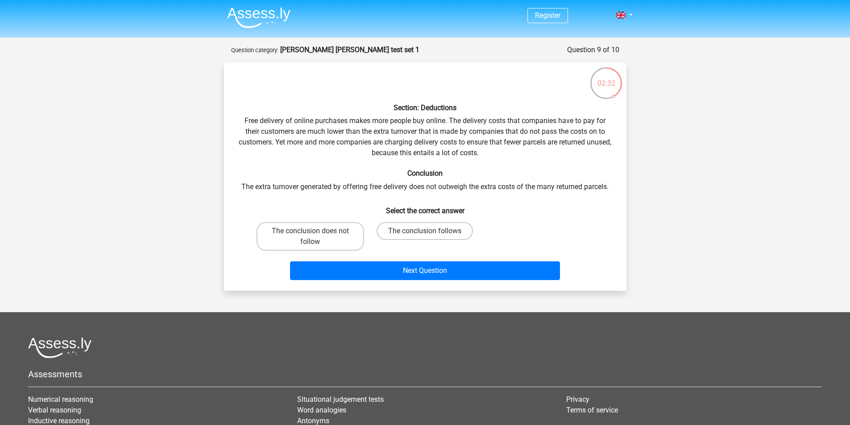
click at [283, 161] on div "Section: Deductions Free delivery of online purchases makes more people buy onl…" at bounding box center [425, 177] width 395 height 214
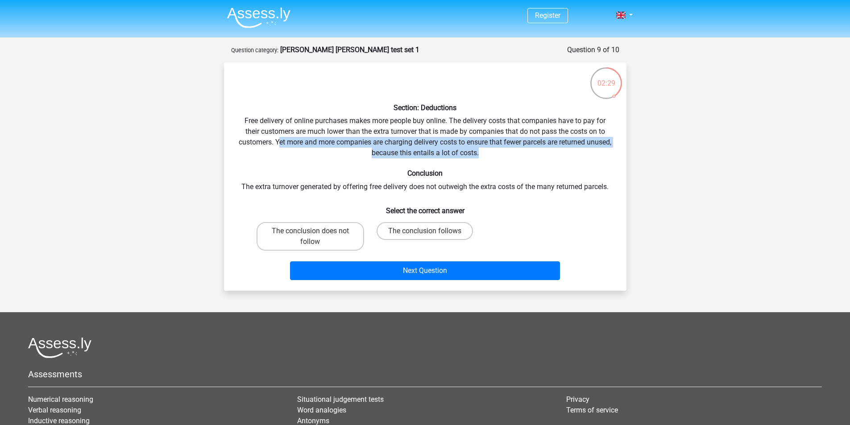
drag, startPoint x: 303, startPoint y: 143, endPoint x: 503, endPoint y: 156, distance: 199.9
click at [503, 155] on div "Section: Deductions Free delivery of online purchases makes more people buy onl…" at bounding box center [425, 177] width 395 height 214
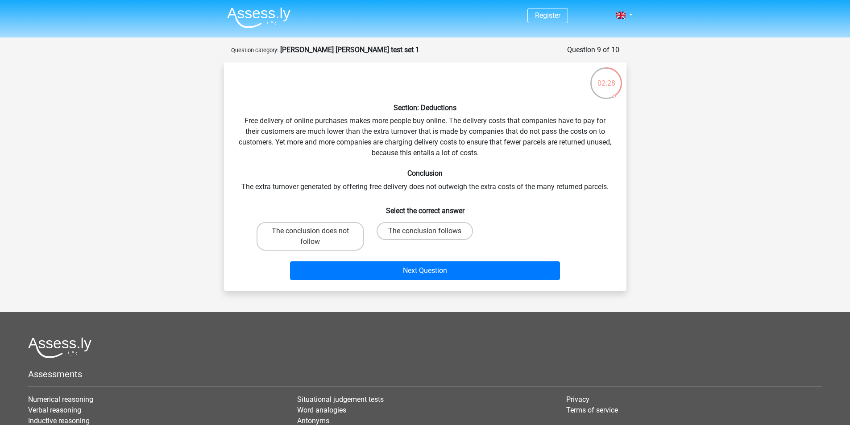
click at [492, 162] on div "Section: Deductions Free delivery of online purchases makes more people buy onl…" at bounding box center [425, 177] width 395 height 214
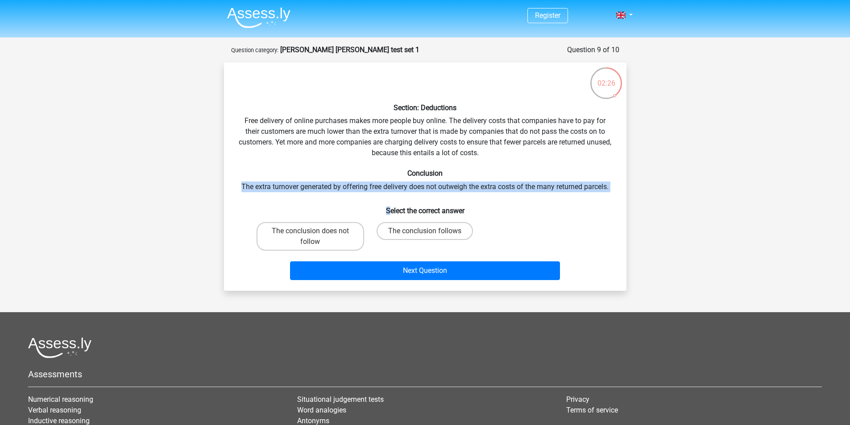
drag, startPoint x: 233, startPoint y: 191, endPoint x: 420, endPoint y: 191, distance: 187.0
click at [389, 193] on div "Section: Deductions Free delivery of online purchases makes more people buy onl…" at bounding box center [425, 177] width 395 height 214
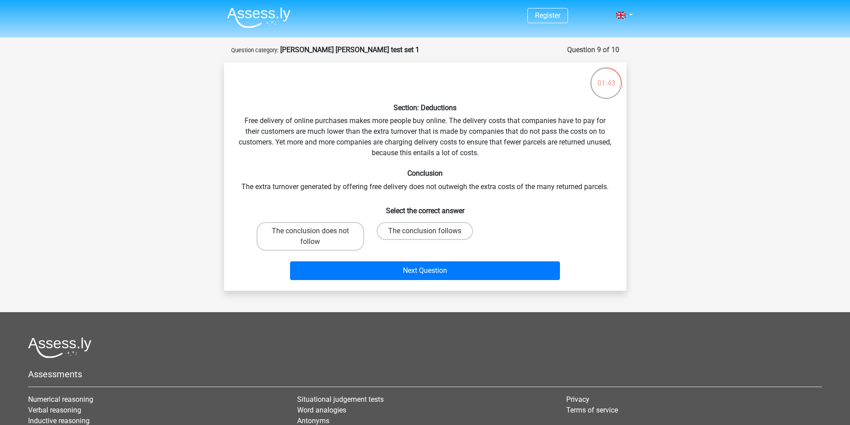
click at [503, 195] on div "Section: Deductions Free delivery of online purchases makes more people buy onl…" at bounding box center [425, 177] width 395 height 214
drag, startPoint x: 302, startPoint y: 195, endPoint x: 332, endPoint y: 195, distance: 29.5
click at [304, 195] on div "Section: Deductions Free delivery of online purchases makes more people buy onl…" at bounding box center [425, 177] width 395 height 214
click at [349, 194] on div "Section: Deductions Free delivery of online purchases makes more people buy onl…" at bounding box center [425, 177] width 395 height 214
drag, startPoint x: 373, startPoint y: 190, endPoint x: 386, endPoint y: 190, distance: 12.5
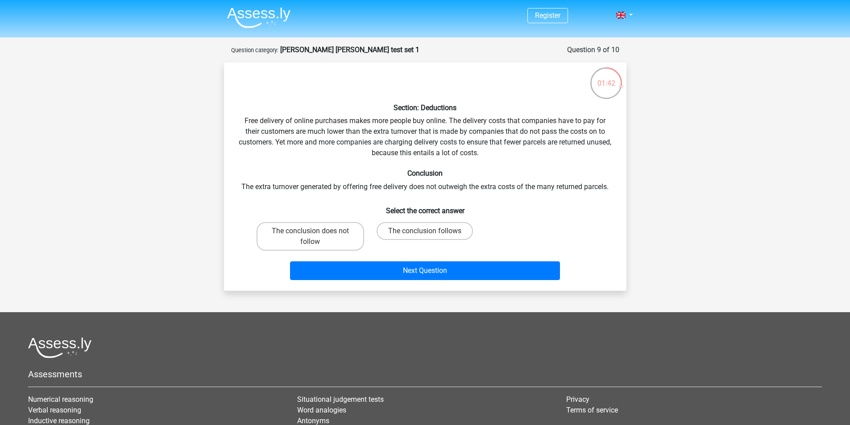
click at [378, 190] on div "Section: Deductions Free delivery of online purchases makes more people buy onl…" at bounding box center [425, 177] width 395 height 214
click at [380, 193] on div "Section: Deductions Free delivery of online purchases makes more people buy onl…" at bounding box center [425, 177] width 395 height 214
click at [423, 191] on div "Section: Deductions Free delivery of online purchases makes more people buy onl…" at bounding box center [425, 177] width 395 height 214
click at [511, 192] on div "Section: Deductions Free delivery of online purchases makes more people buy onl…" at bounding box center [425, 177] width 395 height 214
drag, startPoint x: 237, startPoint y: 195, endPoint x: 341, endPoint y: 195, distance: 103.5
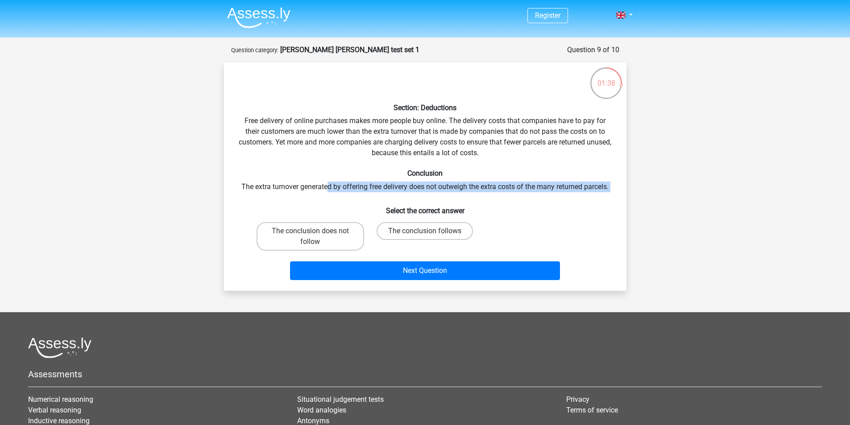
click at [332, 187] on div "Section: Deductions Free delivery of online purchases makes more people buy onl…" at bounding box center [425, 177] width 395 height 214
click at [402, 229] on label "The conclusion follows" at bounding box center [425, 231] width 96 height 18
click at [425, 231] on input "The conclusion follows" at bounding box center [428, 234] width 6 height 6
radio input "true"
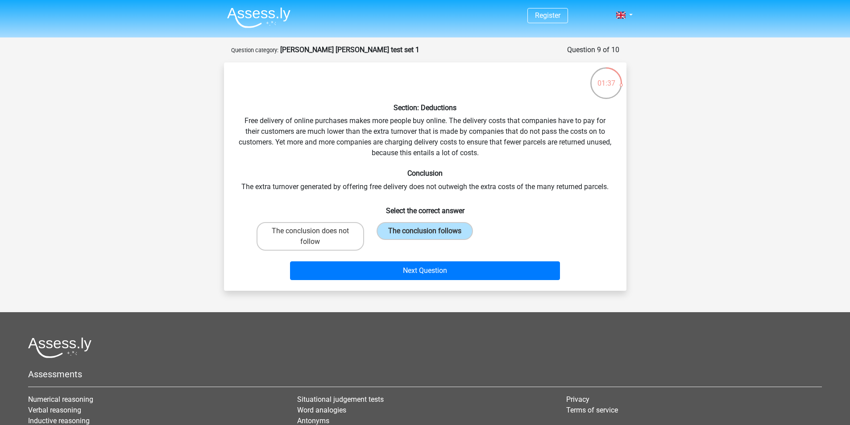
click at [538, 225] on div "The conclusion does not follow The conclusion follows" at bounding box center [425, 237] width 345 height 36
click at [308, 234] on label "The conclusion does not follow" at bounding box center [311, 236] width 108 height 29
click at [310, 234] on input "The conclusion does not follow" at bounding box center [313, 234] width 6 height 6
radio input "true"
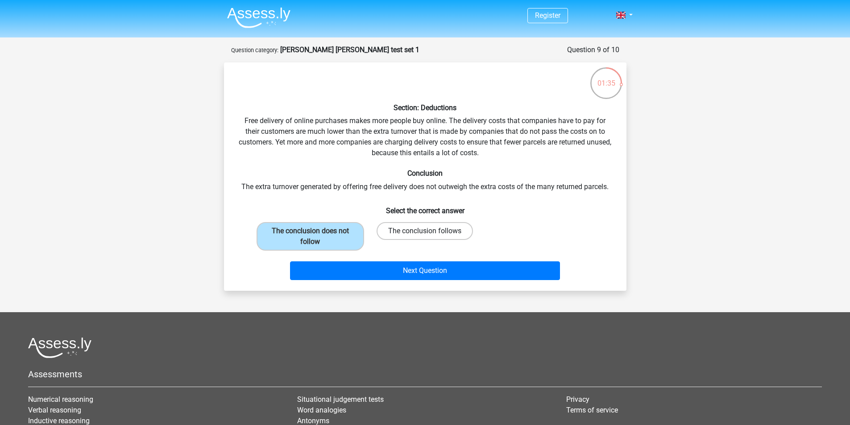
click at [393, 228] on label "The conclusion follows" at bounding box center [425, 231] width 96 height 18
click at [425, 231] on input "The conclusion follows" at bounding box center [428, 234] width 6 height 6
radio input "true"
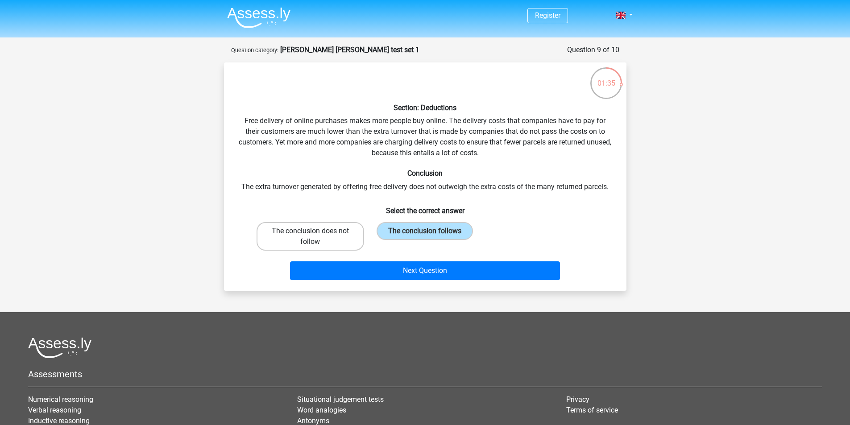
drag, startPoint x: 320, startPoint y: 235, endPoint x: 340, endPoint y: 234, distance: 20.1
click at [320, 235] on label "The conclusion does not follow" at bounding box center [311, 236] width 108 height 29
click at [316, 235] on input "The conclusion does not follow" at bounding box center [313, 234] width 6 height 6
radio input "true"
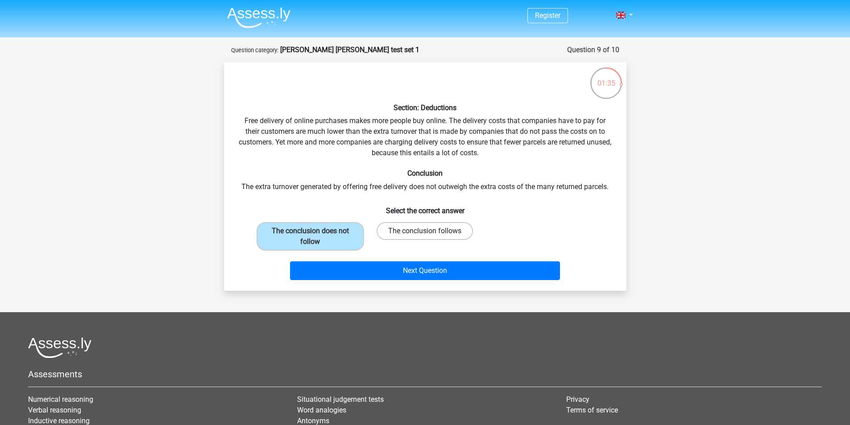
click at [391, 230] on label "The conclusion follows" at bounding box center [425, 231] width 96 height 18
click at [425, 231] on input "The conclusion follows" at bounding box center [428, 234] width 6 height 6
radio input "true"
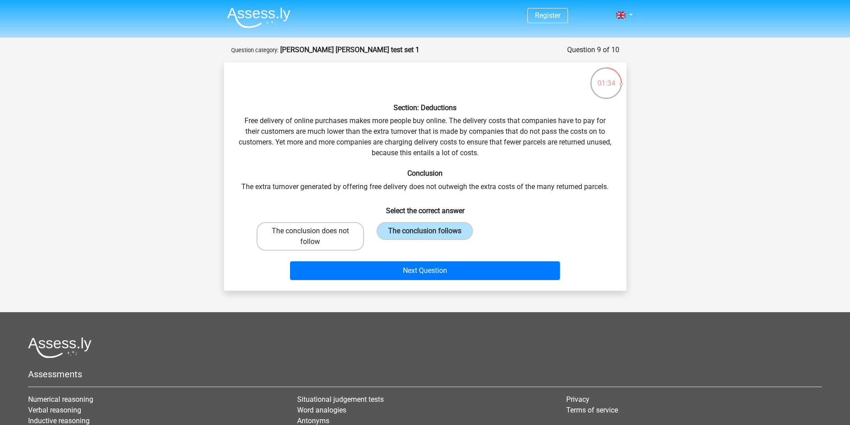
drag, startPoint x: 274, startPoint y: 235, endPoint x: 294, endPoint y: 233, distance: 20.7
click at [278, 235] on label "The conclusion does not follow" at bounding box center [311, 236] width 108 height 29
click at [310, 235] on input "The conclusion does not follow" at bounding box center [313, 234] width 6 height 6
radio input "true"
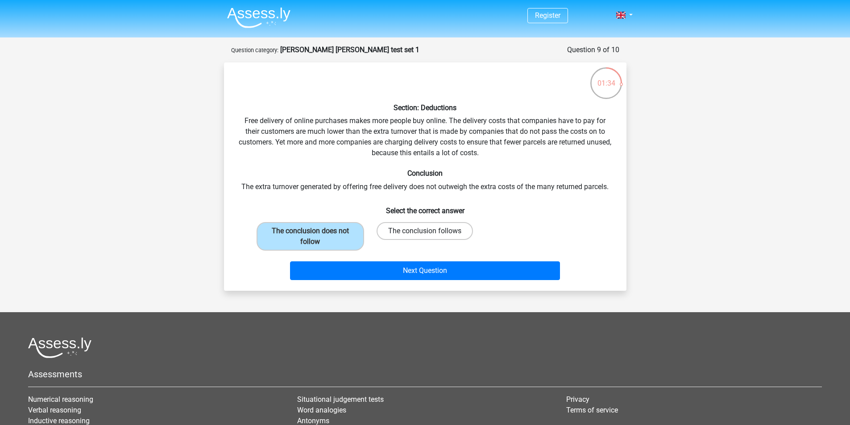
click at [389, 226] on label "The conclusion follows" at bounding box center [425, 231] width 96 height 18
click at [425, 231] on input "The conclusion follows" at bounding box center [428, 234] width 6 height 6
radio input "true"
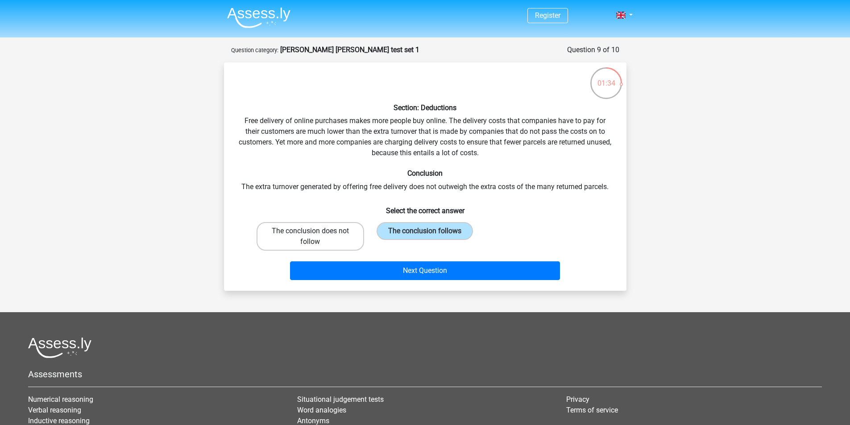
click at [300, 233] on label "The conclusion does not follow" at bounding box center [311, 236] width 108 height 29
click at [310, 233] on input "The conclusion does not follow" at bounding box center [313, 234] width 6 height 6
radio input "true"
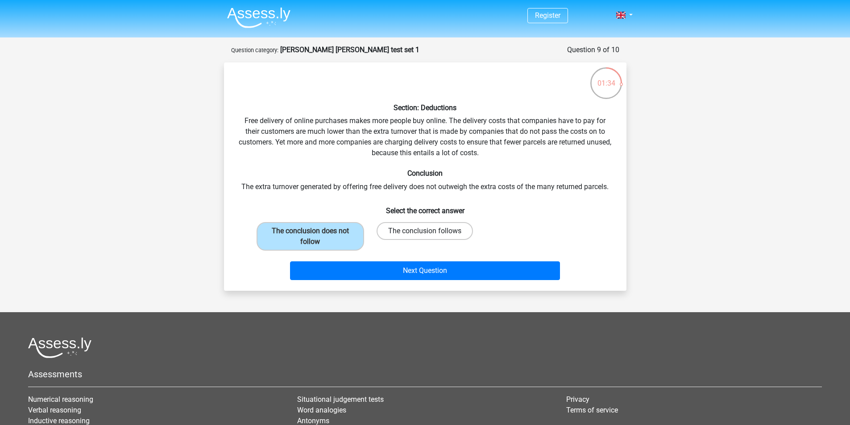
click at [416, 226] on label "The conclusion follows" at bounding box center [425, 231] width 96 height 18
click at [425, 231] on input "The conclusion follows" at bounding box center [428, 234] width 6 height 6
radio input "true"
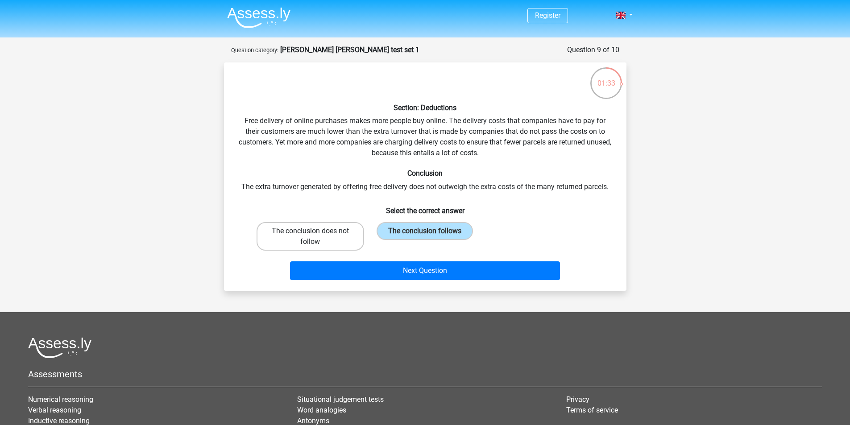
click at [308, 241] on label "The conclusion does not follow" at bounding box center [311, 236] width 108 height 29
click at [310, 237] on input "The conclusion does not follow" at bounding box center [313, 234] width 6 height 6
radio input "true"
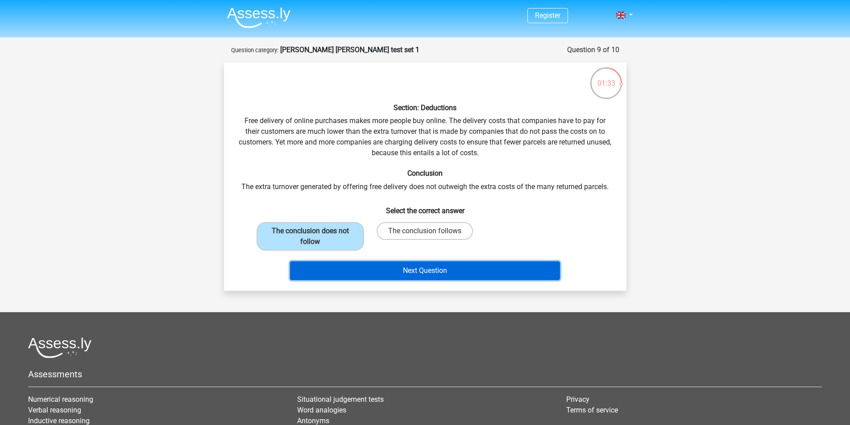
click at [362, 268] on button "Next Question" at bounding box center [425, 271] width 270 height 19
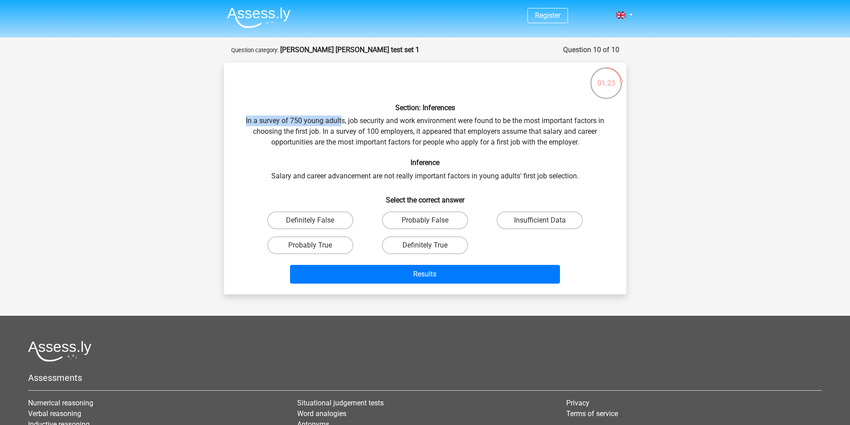
drag, startPoint x: 241, startPoint y: 123, endPoint x: 343, endPoint y: 125, distance: 101.8
click at [342, 125] on div "Section: Inferences In a survey of 750 young adults, job security and work envi…" at bounding box center [425, 179] width 395 height 218
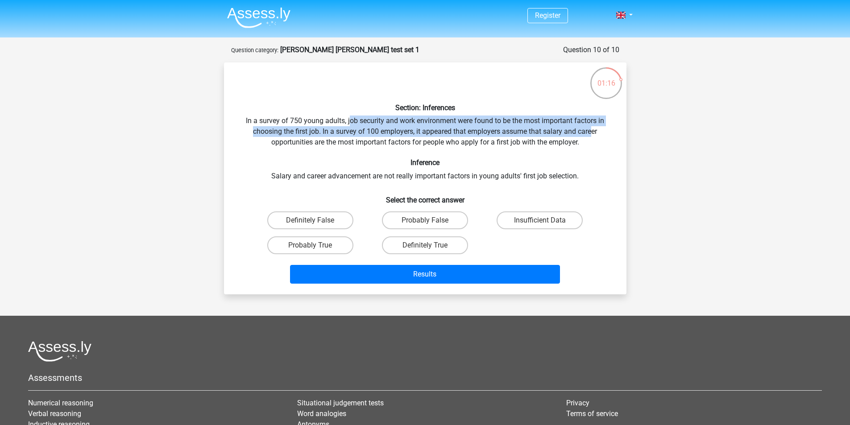
drag, startPoint x: 348, startPoint y: 123, endPoint x: 587, endPoint y: 136, distance: 239.5
click at [591, 136] on div "Section: Inferences In a survey of 750 young adults, job security and work envi…" at bounding box center [425, 179] width 395 height 218
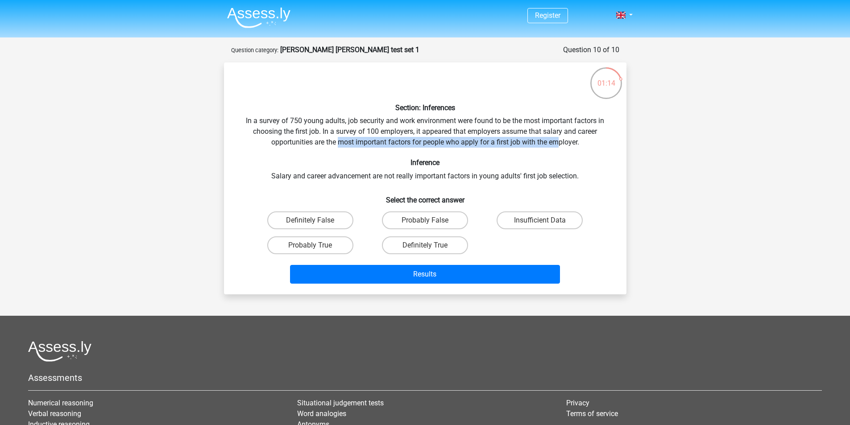
drag, startPoint x: 362, startPoint y: 145, endPoint x: 559, endPoint y: 145, distance: 197.7
click at [566, 146] on div "Section: Inferences In a survey of 750 young adults, job security and work envi…" at bounding box center [425, 179] width 395 height 218
drag, startPoint x: 287, startPoint y: 182, endPoint x: 409, endPoint y: 180, distance: 121.4
click at [381, 182] on div "Section: Inferences In a survey of 750 young adults, job security and work envi…" at bounding box center [425, 179] width 395 height 218
click at [526, 222] on label "Insufficient Data" at bounding box center [540, 221] width 86 height 18
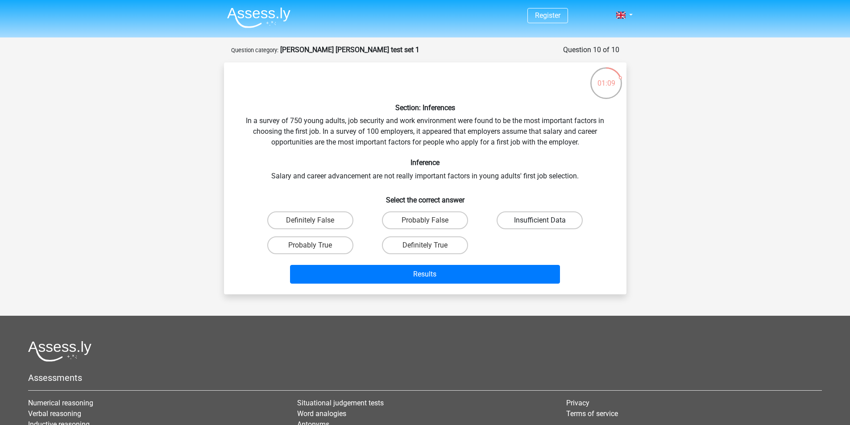
click at [540, 222] on input "Insufficient Data" at bounding box center [543, 223] width 6 height 6
radio input "true"
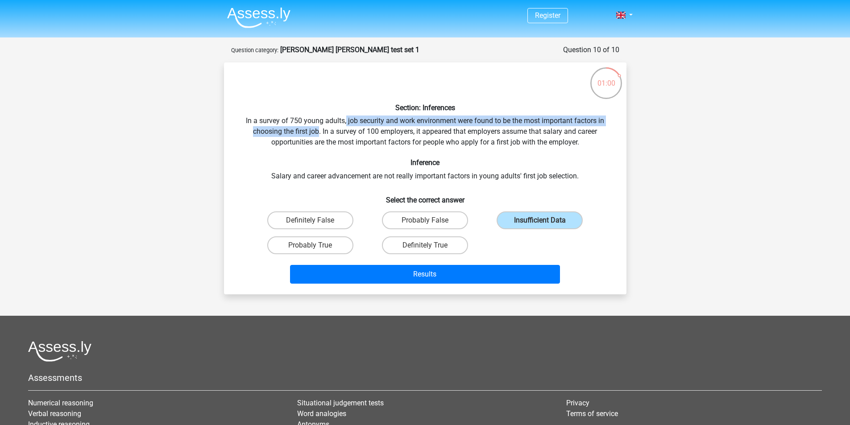
drag, startPoint x: 345, startPoint y: 121, endPoint x: 318, endPoint y: 133, distance: 29.4
click at [318, 133] on div "Section: Inferences In a survey of 750 young adults, job security and work envi…" at bounding box center [425, 179] width 395 height 218
click at [415, 220] on label "Probably False" at bounding box center [425, 221] width 86 height 18
click at [425, 220] on input "Probably False" at bounding box center [428, 223] width 6 height 6
radio input "true"
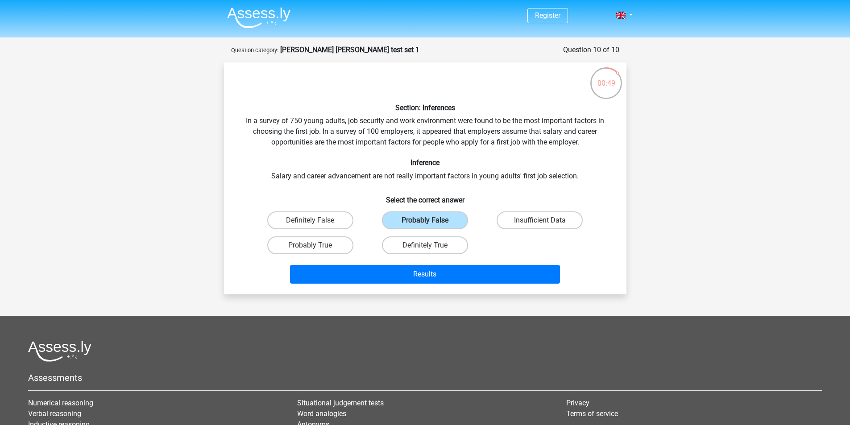
click at [78, 211] on div "Register Nederlands English" at bounding box center [425, 276] width 850 height 552
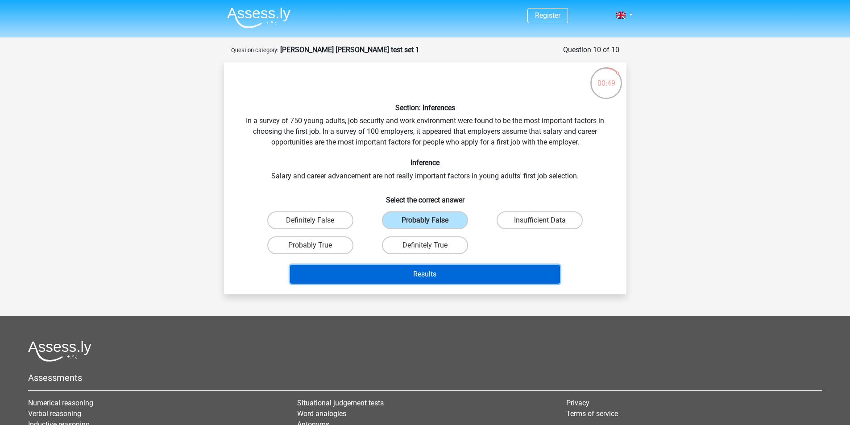
click at [398, 277] on button "Results" at bounding box center [425, 274] width 270 height 19
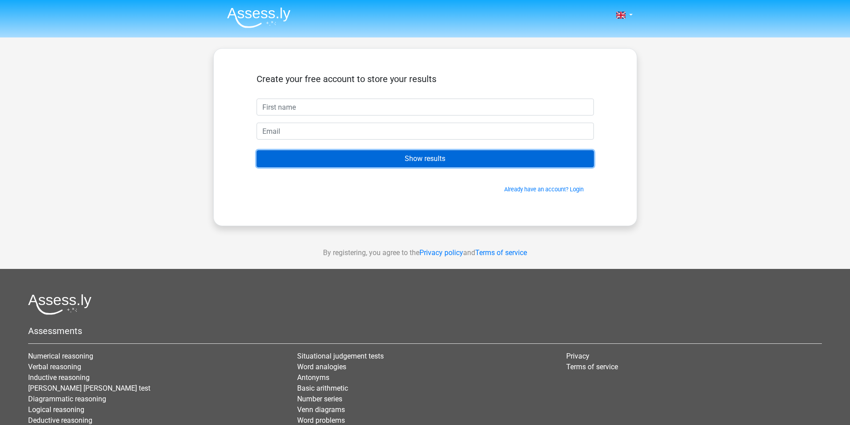
click at [410, 154] on input "Show results" at bounding box center [425, 158] width 337 height 17
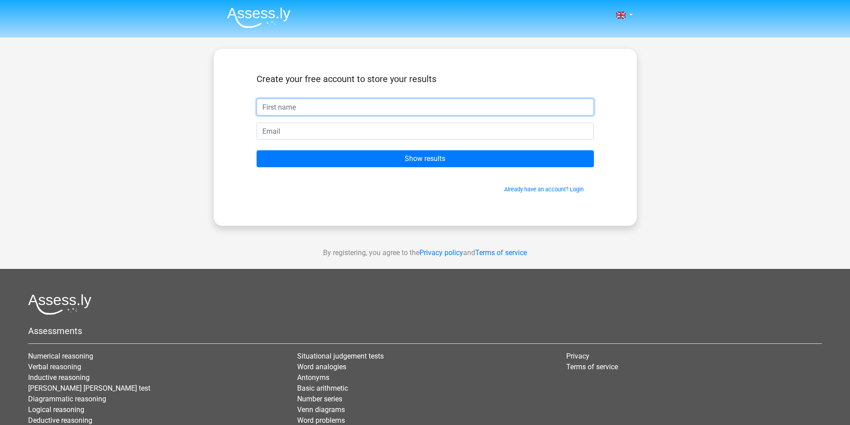
click at [354, 111] on input "text" at bounding box center [425, 107] width 337 height 17
type input "asdasd"
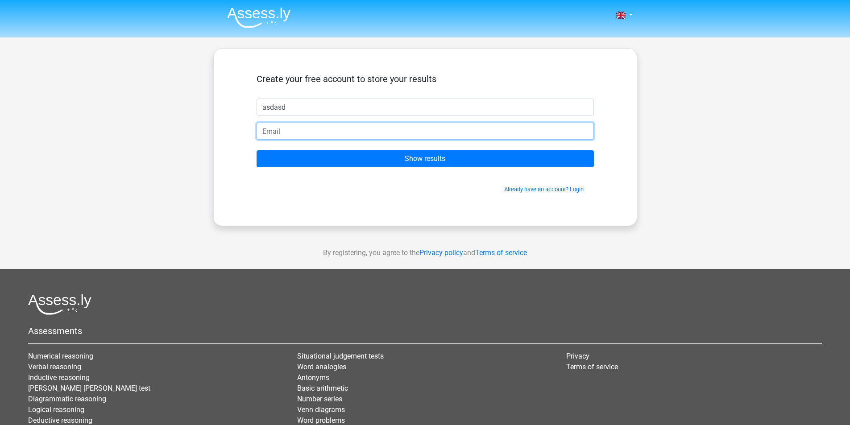
click at [335, 132] on input "email" at bounding box center [425, 131] width 337 height 17
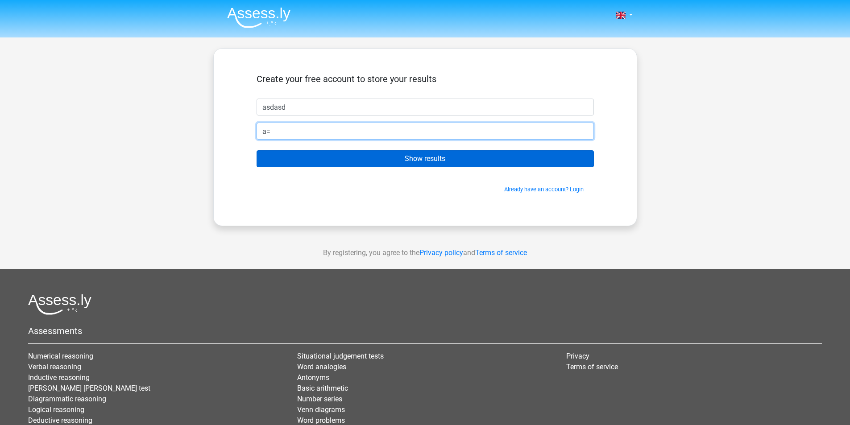
type input "a"
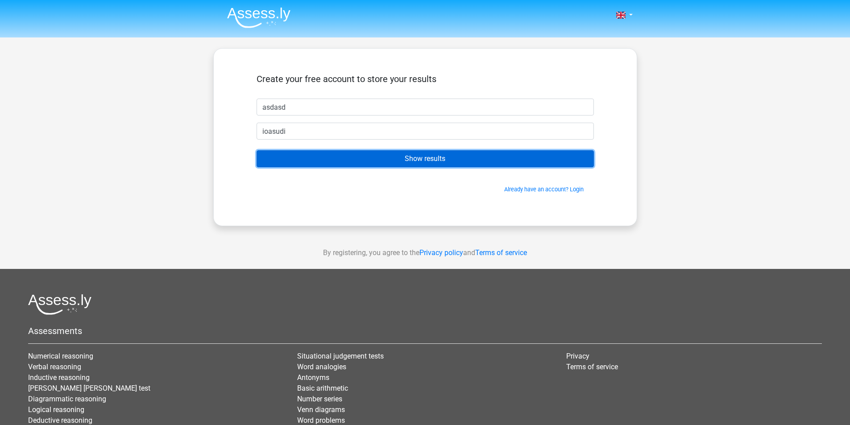
click at [341, 154] on input "Show results" at bounding box center [425, 158] width 337 height 17
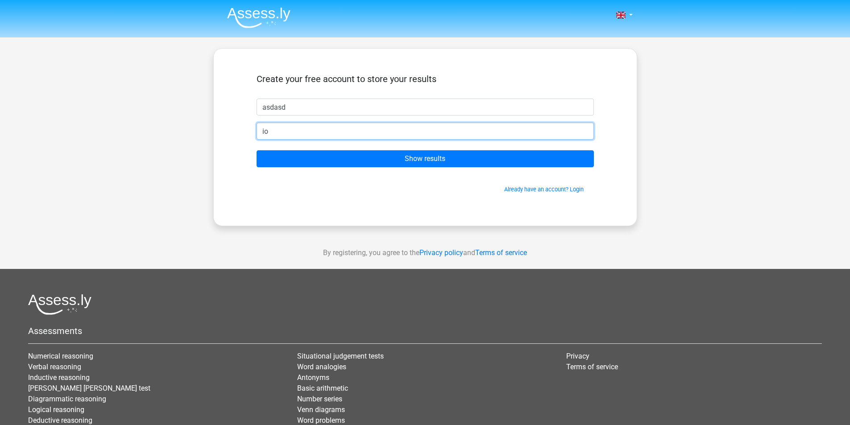
type input "i"
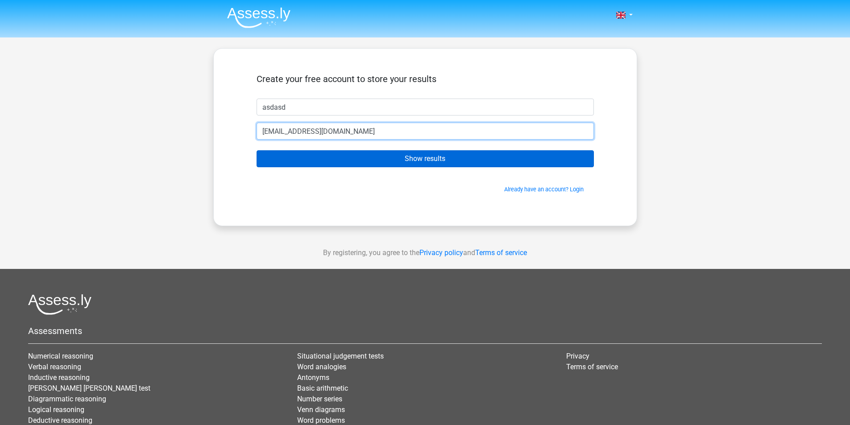
type input "asd@uyahoo.com"
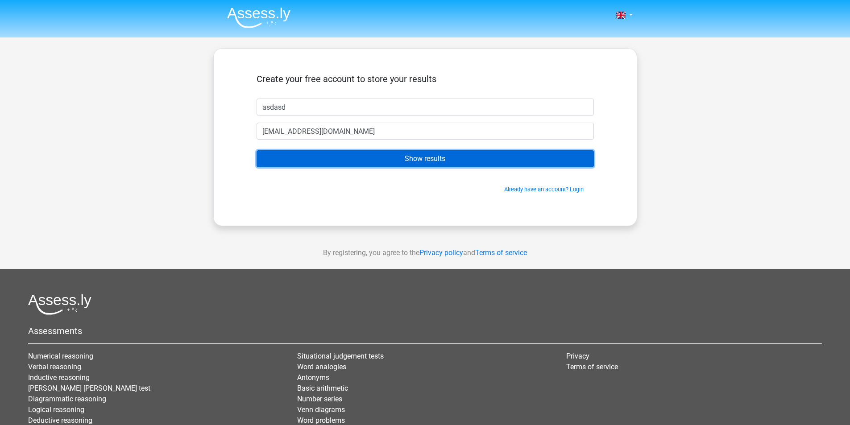
click at [375, 157] on input "Show results" at bounding box center [425, 158] width 337 height 17
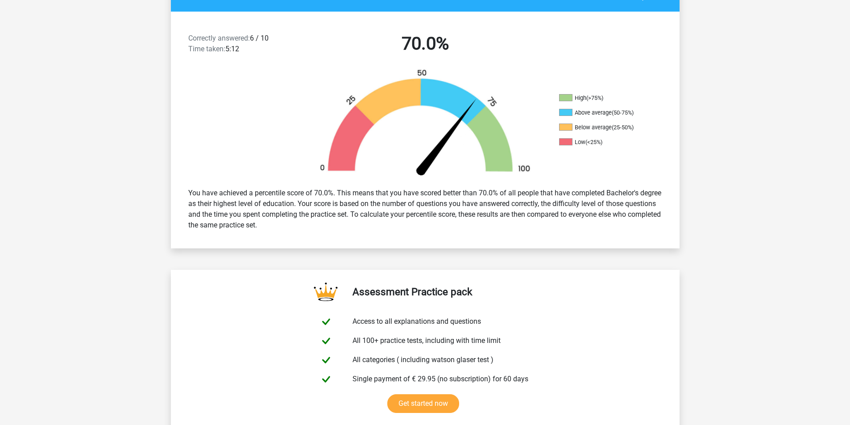
scroll to position [134, 0]
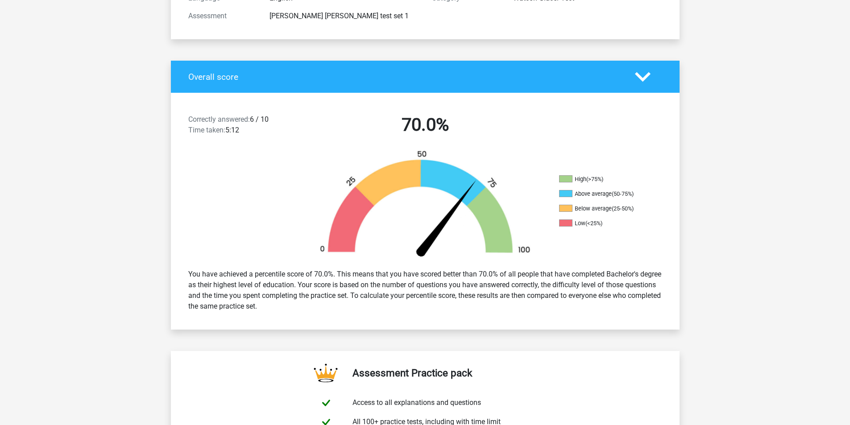
drag, startPoint x: 225, startPoint y: 132, endPoint x: 248, endPoint y: 141, distance: 24.9
click at [247, 137] on div "Correctly answered: 6 / 10 Time taken: 5:12" at bounding box center [243, 126] width 122 height 25
click at [532, 211] on img at bounding box center [425, 206] width 241 height 112
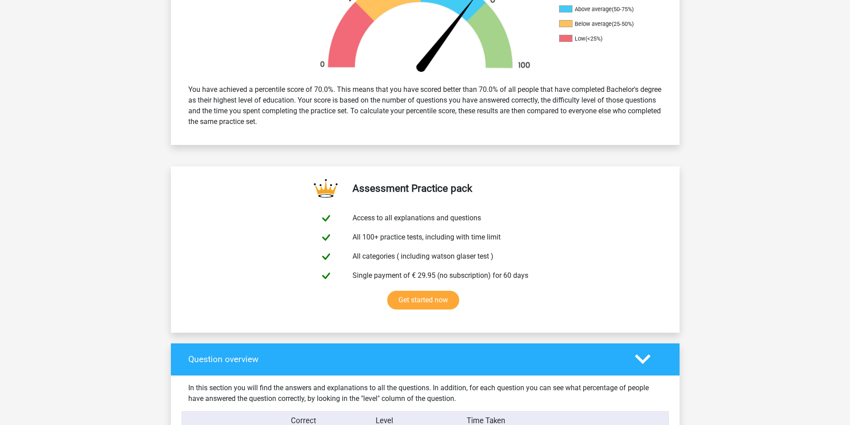
scroll to position [179, 0]
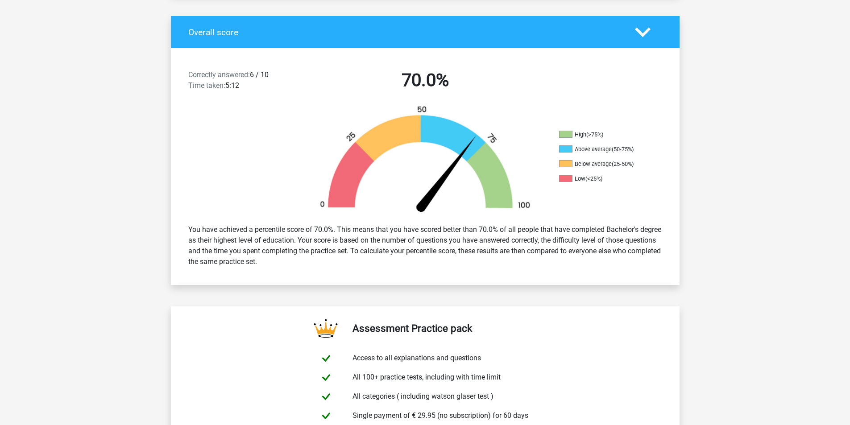
click at [653, 225] on div "You have achieved a percentile score of 70.0%. This means that you have scored …" at bounding box center [425, 246] width 487 height 50
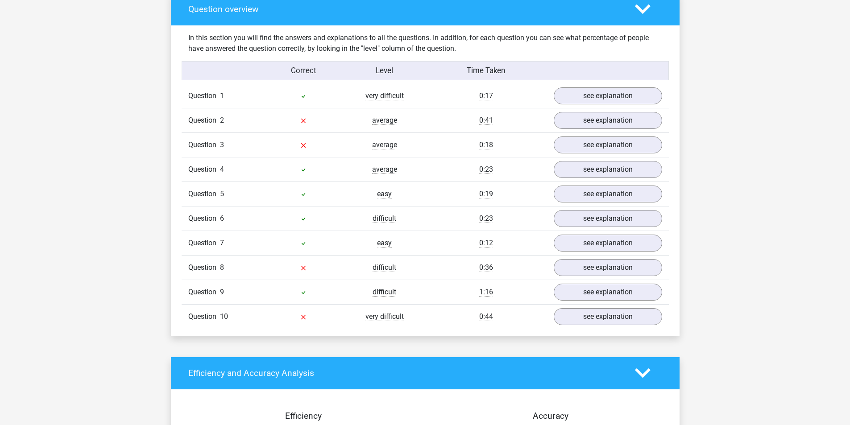
scroll to position [669, 0]
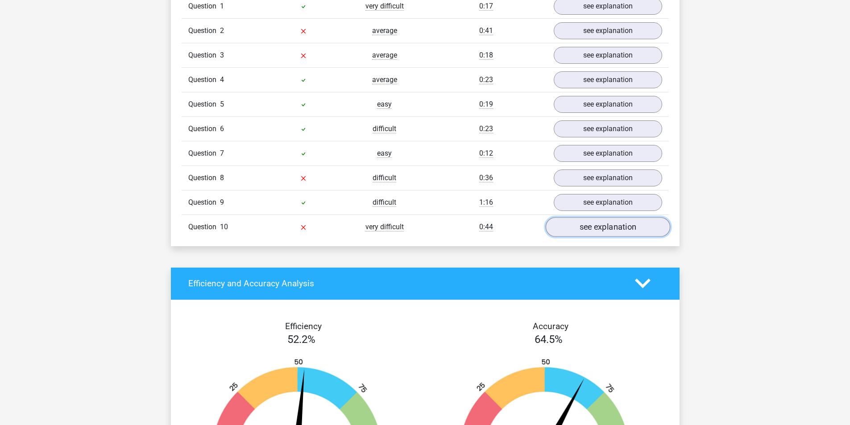
click at [582, 223] on link "see explanation" at bounding box center [607, 227] width 125 height 20
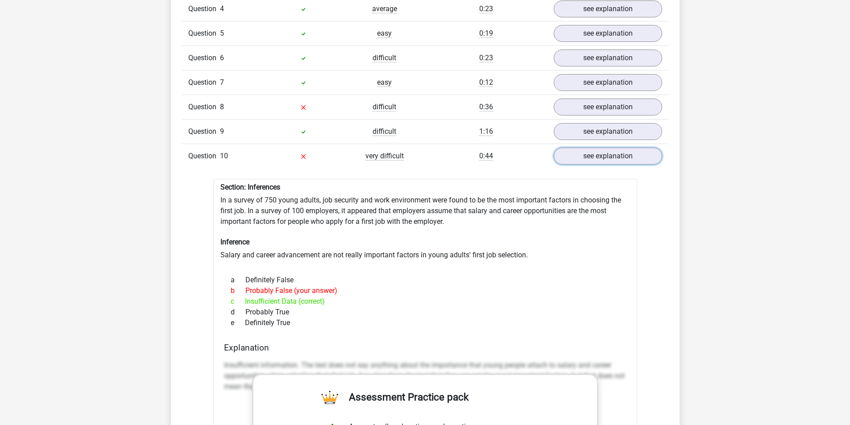
scroll to position [893, 0]
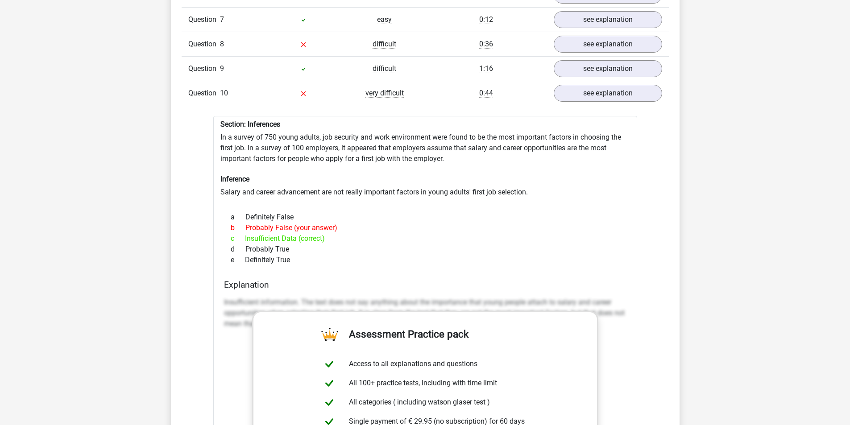
drag, startPoint x: 302, startPoint y: 241, endPoint x: 347, endPoint y: 242, distance: 45.6
click at [347, 242] on div "c Insufficient Data (correct)" at bounding box center [425, 238] width 403 height 11
click at [335, 239] on div "c Insufficient Data (correct)" at bounding box center [425, 238] width 403 height 11
click at [249, 240] on div "c Insufficient Data (correct)" at bounding box center [425, 238] width 403 height 11
drag, startPoint x: 243, startPoint y: 239, endPoint x: 327, endPoint y: 241, distance: 84.4
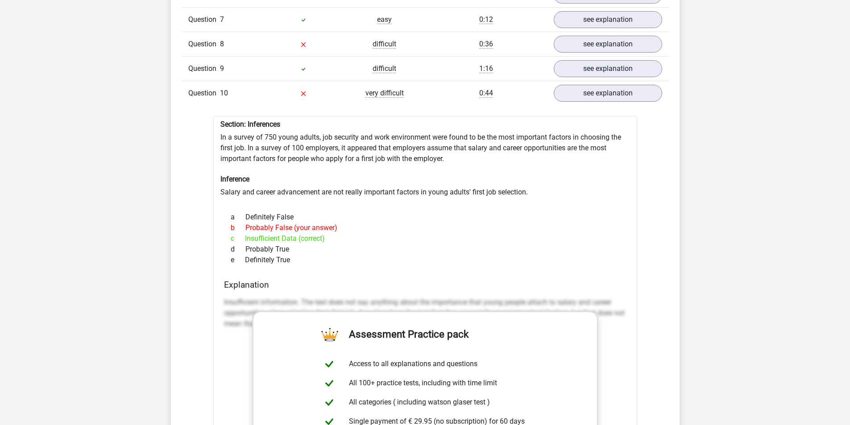
click at [327, 241] on div "c Insufficient Data (correct)" at bounding box center [425, 238] width 403 height 11
click at [369, 251] on div "d Probably True" at bounding box center [425, 249] width 403 height 11
drag, startPoint x: 247, startPoint y: 238, endPoint x: 326, endPoint y: 240, distance: 79.0
click at [326, 240] on div "c Insufficient Data (correct)" at bounding box center [425, 238] width 403 height 11
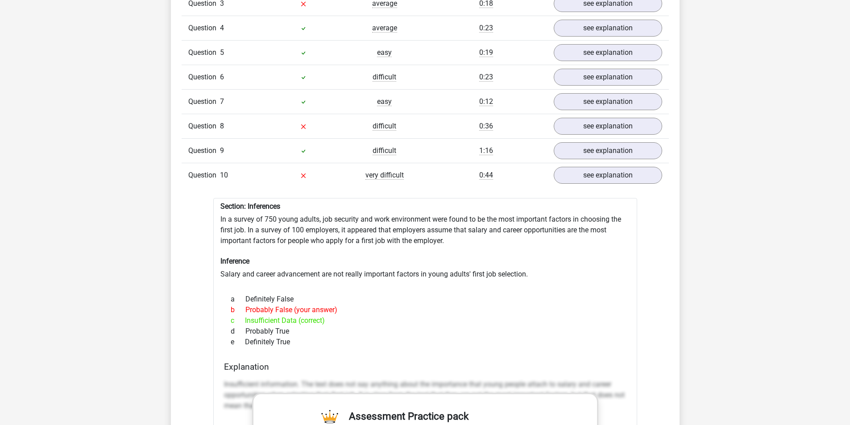
scroll to position [714, 0]
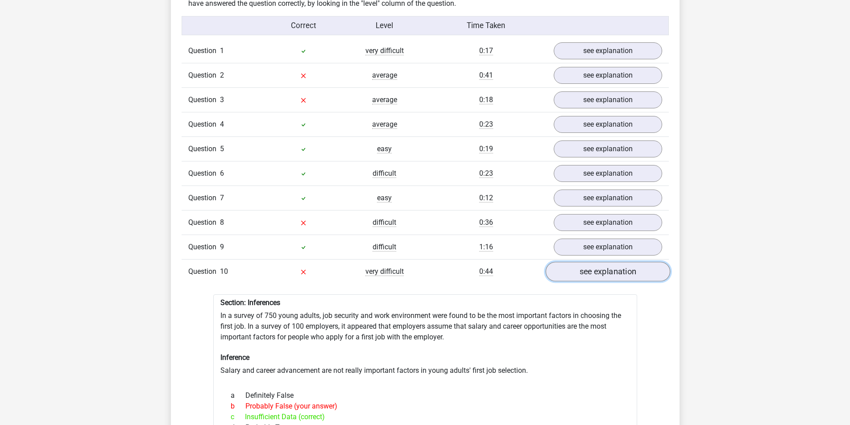
click at [579, 273] on link "see explanation" at bounding box center [607, 272] width 125 height 20
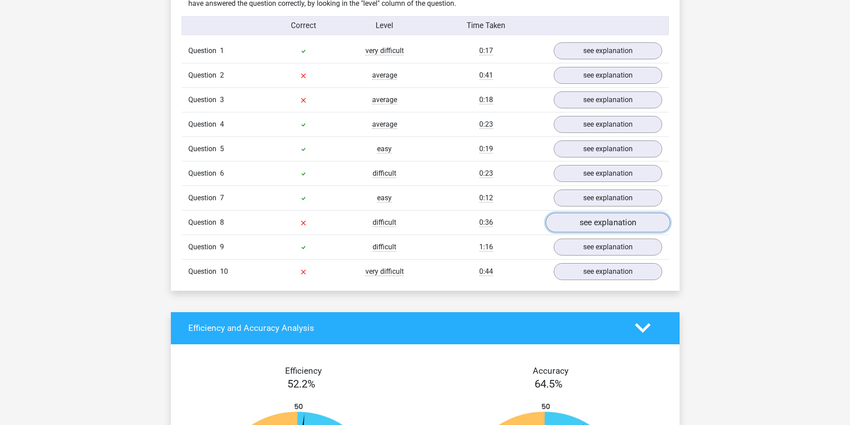
click at [590, 220] on link "see explanation" at bounding box center [607, 223] width 125 height 20
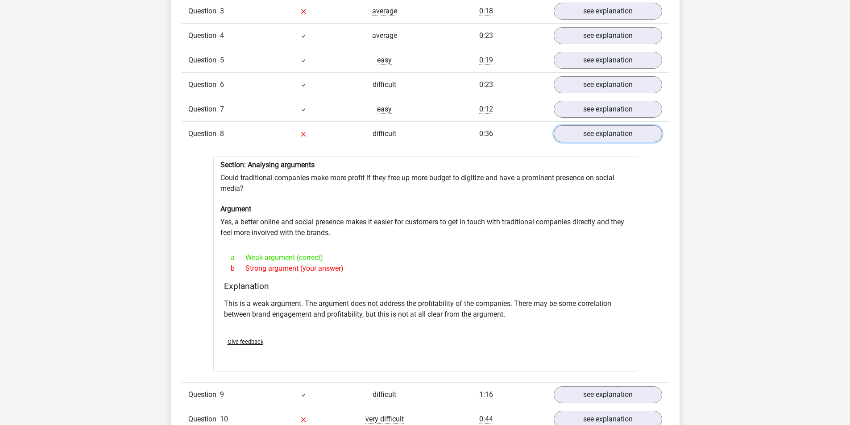
scroll to position [803, 0]
drag, startPoint x: 245, startPoint y: 255, endPoint x: 376, endPoint y: 261, distance: 130.9
click at [350, 257] on div "a Weak argument (correct)" at bounding box center [425, 257] width 403 height 11
click at [388, 253] on div "a Weak argument (correct)" at bounding box center [425, 257] width 403 height 11
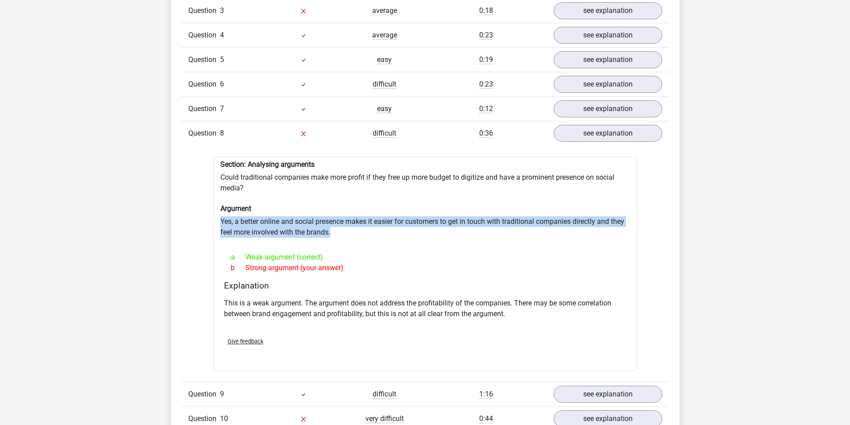
drag, startPoint x: 217, startPoint y: 220, endPoint x: 394, endPoint y: 250, distance: 179.7
click at [378, 242] on div "Section: Analysing arguments Could traditional companies make more profit if th…" at bounding box center [425, 264] width 424 height 216
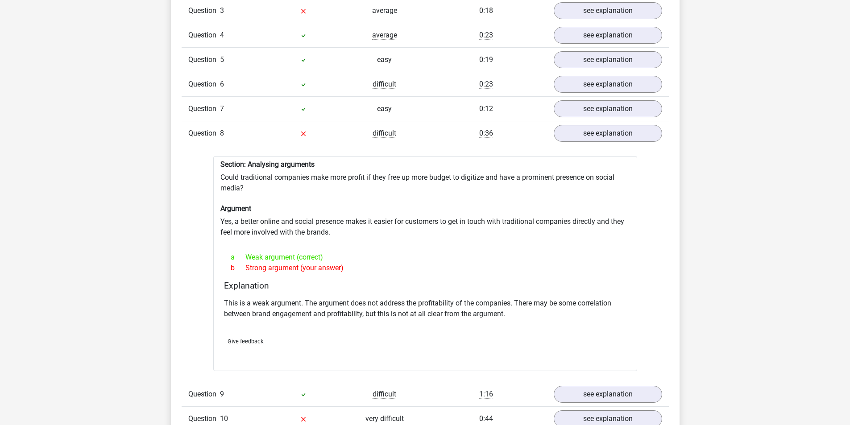
click at [517, 324] on div "This is a weak argument. The argument does not address the profitability of the…" at bounding box center [425, 313] width 403 height 36
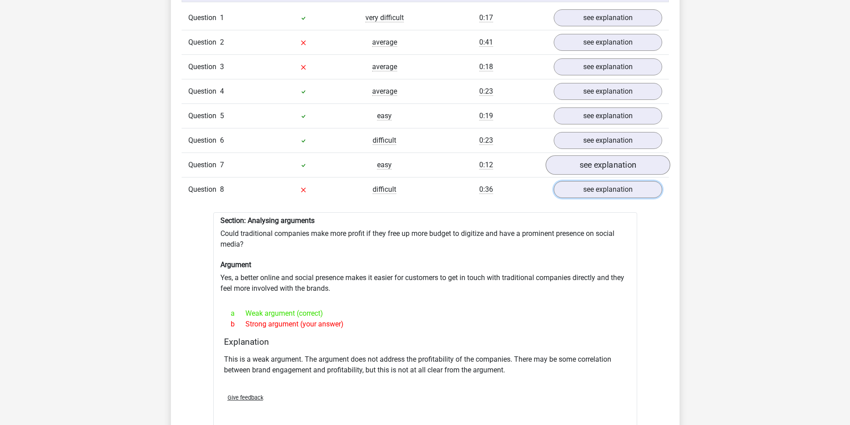
scroll to position [669, 0]
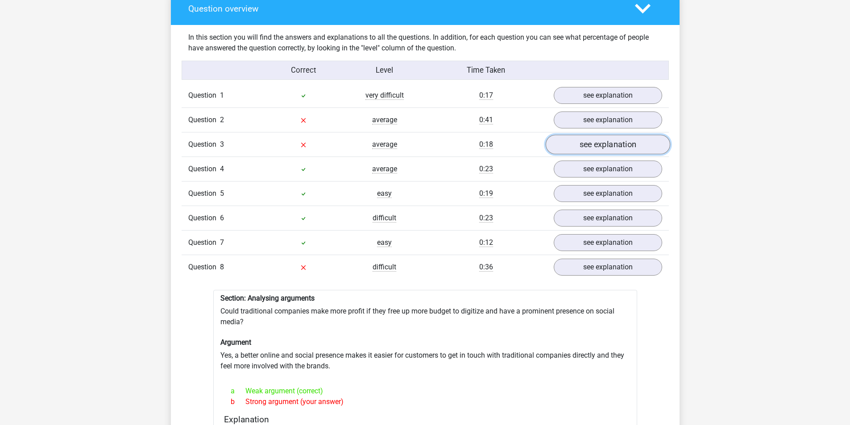
drag, startPoint x: 566, startPoint y: 143, endPoint x: 557, endPoint y: 144, distance: 8.5
click at [567, 143] on link "see explanation" at bounding box center [607, 145] width 125 height 20
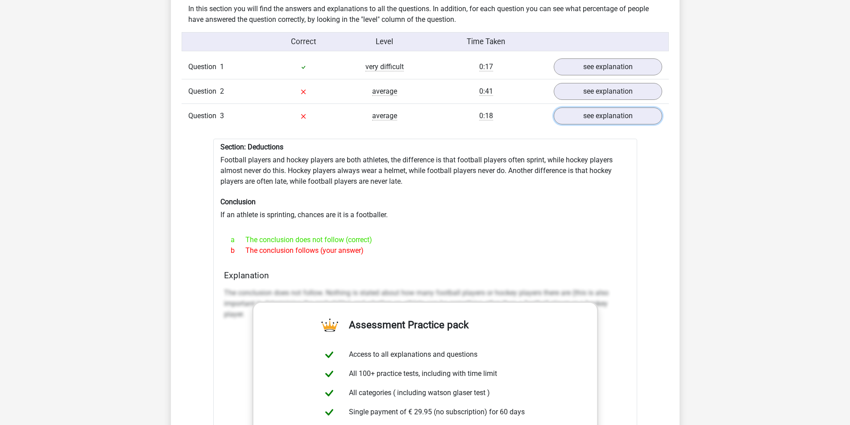
scroll to position [714, 0]
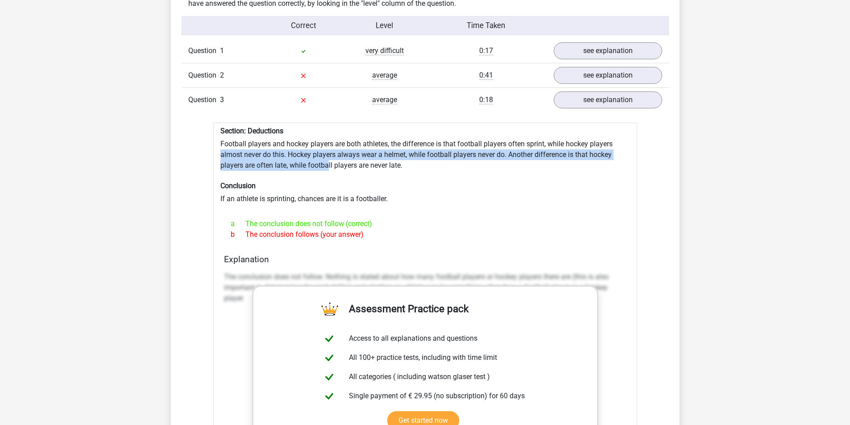
drag, startPoint x: 237, startPoint y: 146, endPoint x: 332, endPoint y: 162, distance: 96.4
click at [330, 162] on div "Section: Deductions Football players and hockey players are both athletes, the …" at bounding box center [425, 350] width 424 height 455
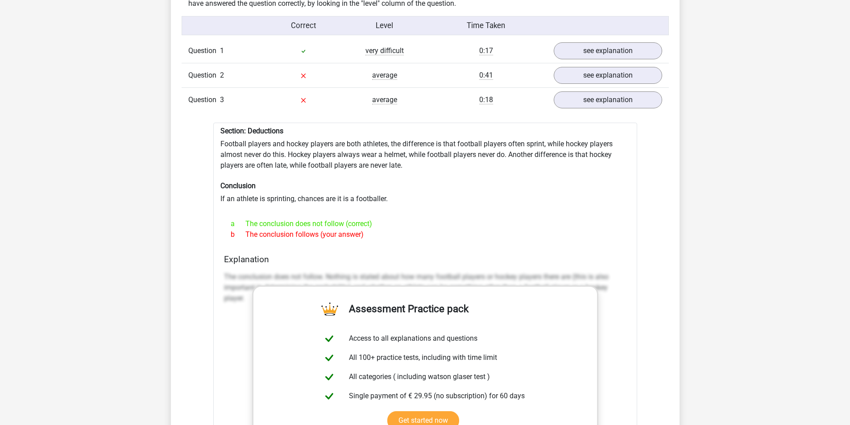
click at [277, 211] on div at bounding box center [425, 207] width 410 height 7
drag, startPoint x: 258, startPoint y: 205, endPoint x: 349, endPoint y: 220, distance: 92.7
click at [347, 208] on div at bounding box center [425, 207] width 410 height 7
click at [349, 239] on div "b The conclusion follows (your answer)" at bounding box center [425, 234] width 403 height 11
drag, startPoint x: 269, startPoint y: 236, endPoint x: 369, endPoint y: 238, distance: 99.6
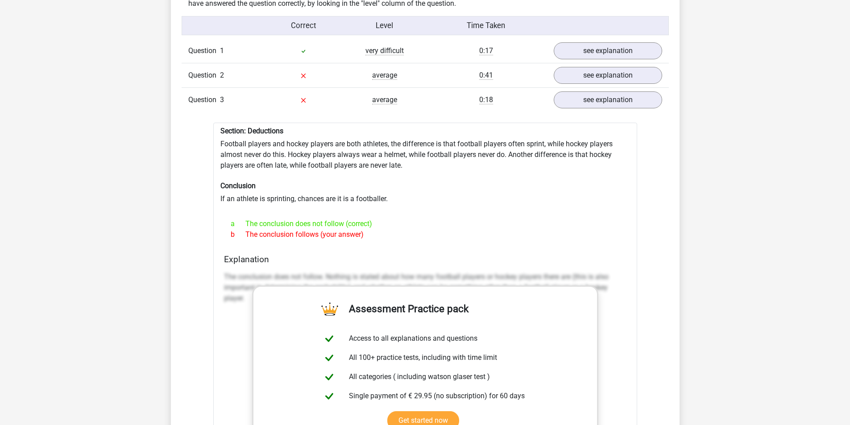
click at [363, 237] on div "b The conclusion follows (your answer)" at bounding box center [425, 234] width 403 height 11
click at [382, 237] on div "b The conclusion follows (your answer)" at bounding box center [425, 234] width 403 height 11
drag, startPoint x: 367, startPoint y: 224, endPoint x: 374, endPoint y: 175, distance: 49.9
click at [368, 223] on div "a The conclusion does not follow (correct)" at bounding box center [425, 224] width 403 height 11
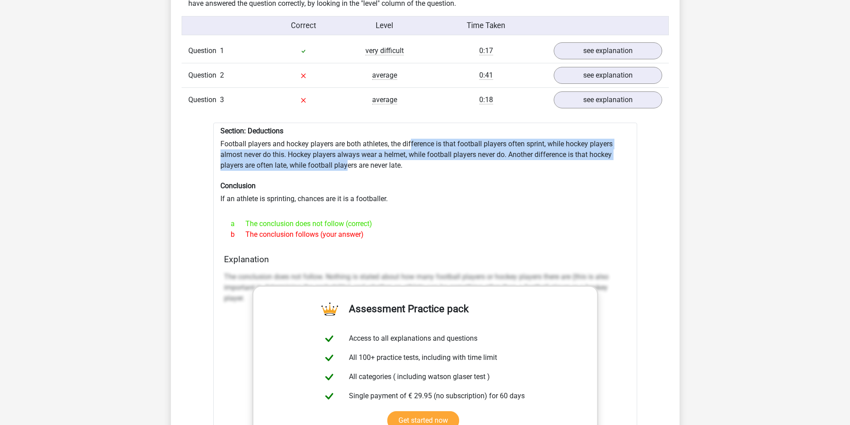
drag, startPoint x: 433, startPoint y: 140, endPoint x: 406, endPoint y: 180, distance: 48.9
click at [354, 162] on div "Section: Deductions Football players and hockey players are both athletes, the …" at bounding box center [425, 350] width 424 height 455
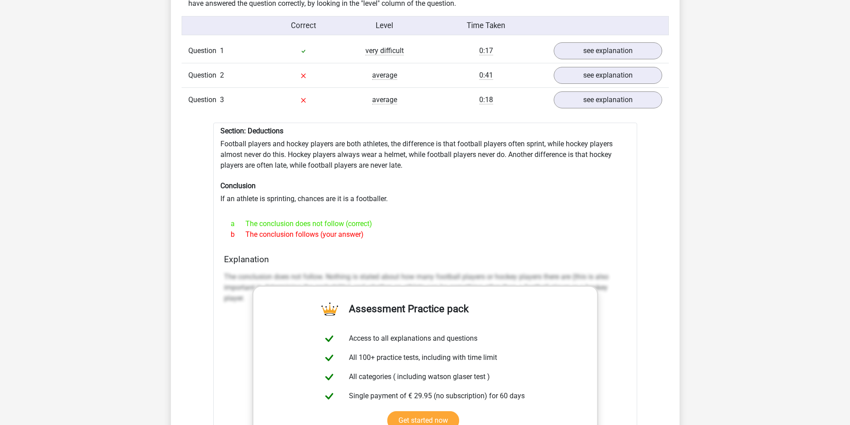
click at [423, 205] on div at bounding box center [425, 207] width 410 height 7
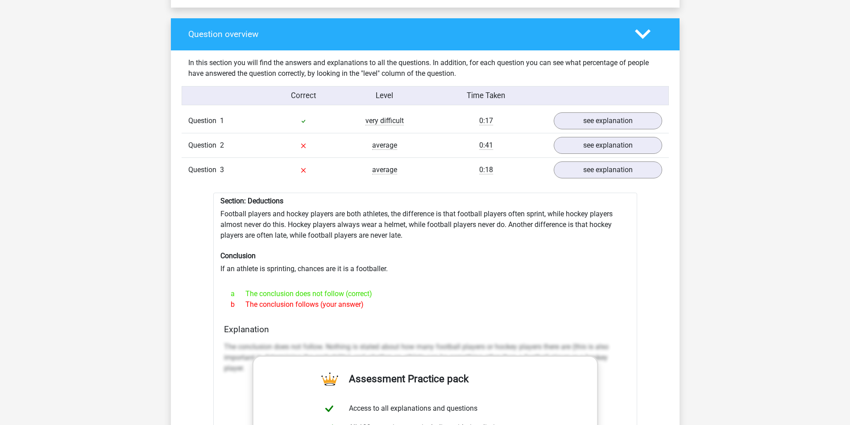
scroll to position [536, 0]
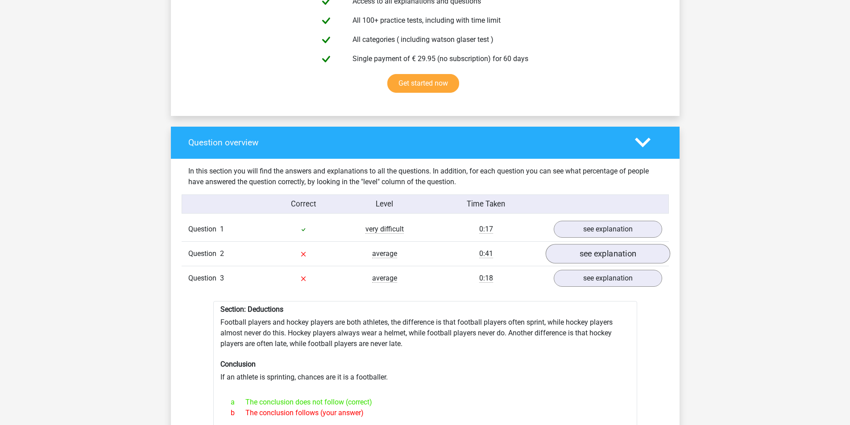
click at [595, 245] on div "Question 2 average 0:41 see explanation" at bounding box center [425, 253] width 487 height 25
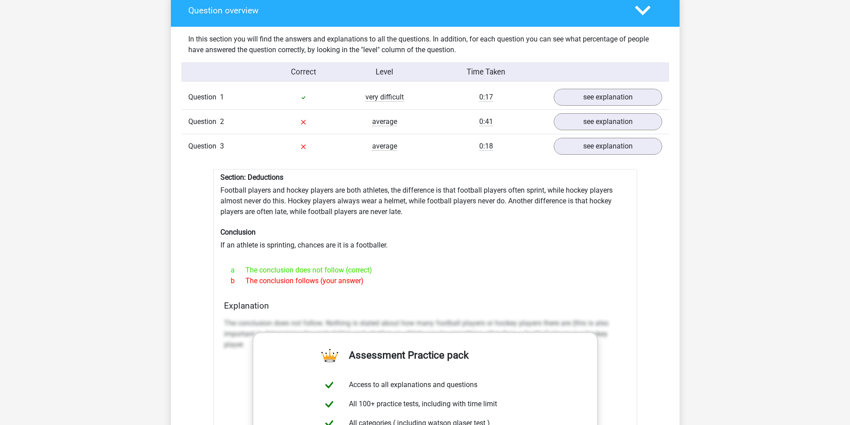
scroll to position [714, 0]
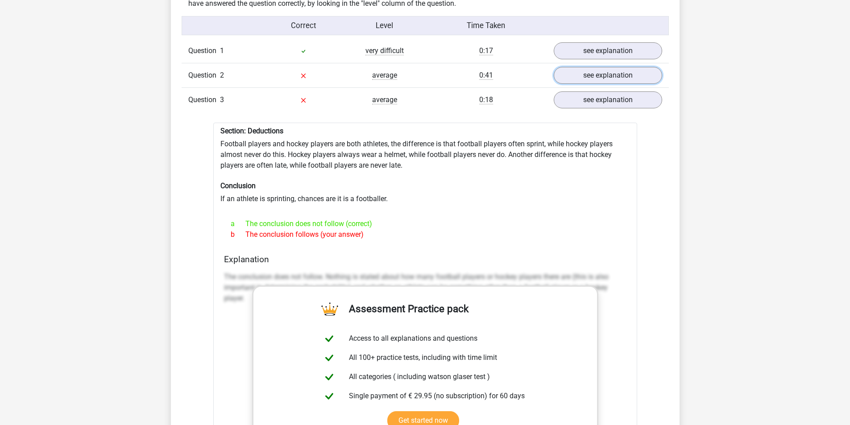
drag, startPoint x: 566, startPoint y: 77, endPoint x: 543, endPoint y: 82, distance: 24.2
click at [566, 76] on link "see explanation" at bounding box center [608, 75] width 108 height 17
